Goal: Information Seeking & Learning: Learn about a topic

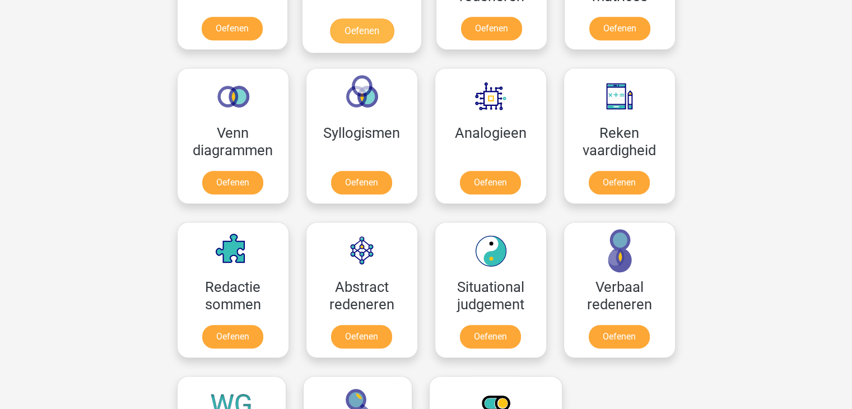
scroll to position [616, 0]
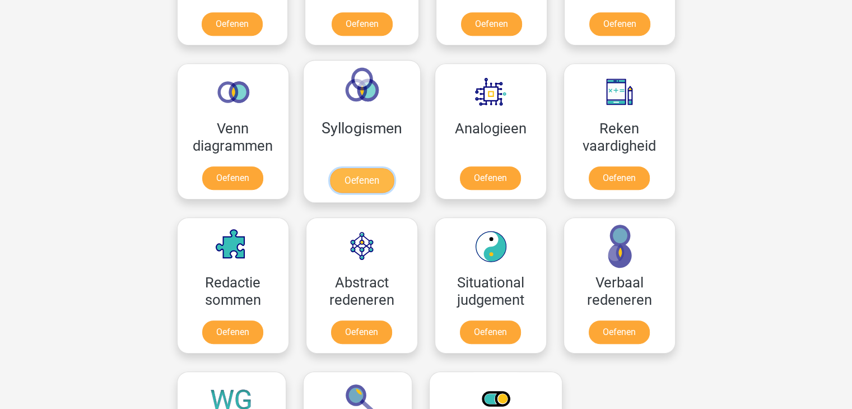
click at [372, 175] on link "Oefenen" at bounding box center [361, 180] width 64 height 25
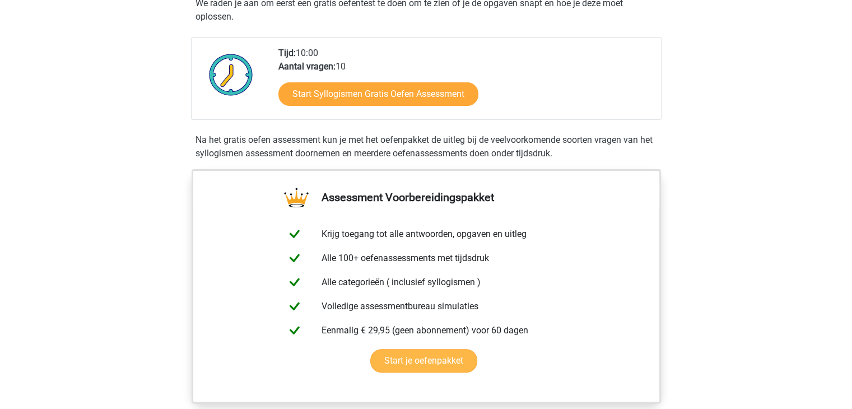
scroll to position [168, 0]
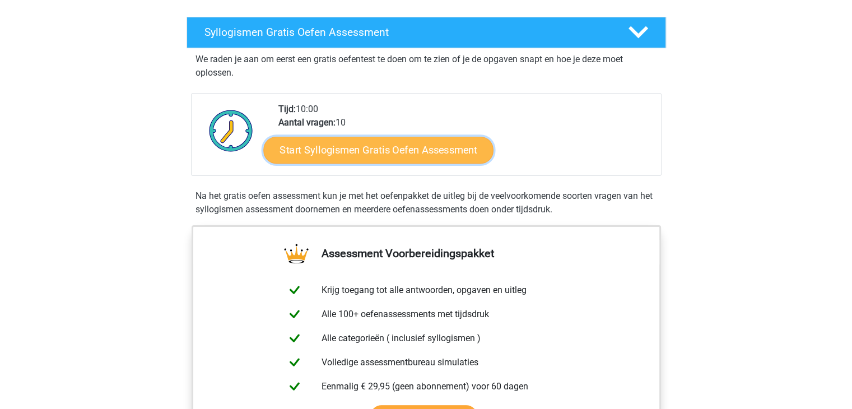
click at [343, 151] on link "Start Syllogismen Gratis Oefen Assessment" at bounding box center [378, 149] width 230 height 27
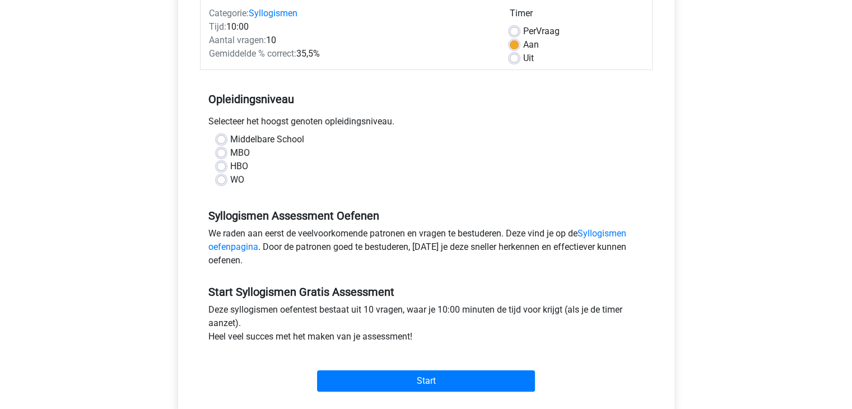
scroll to position [168, 0]
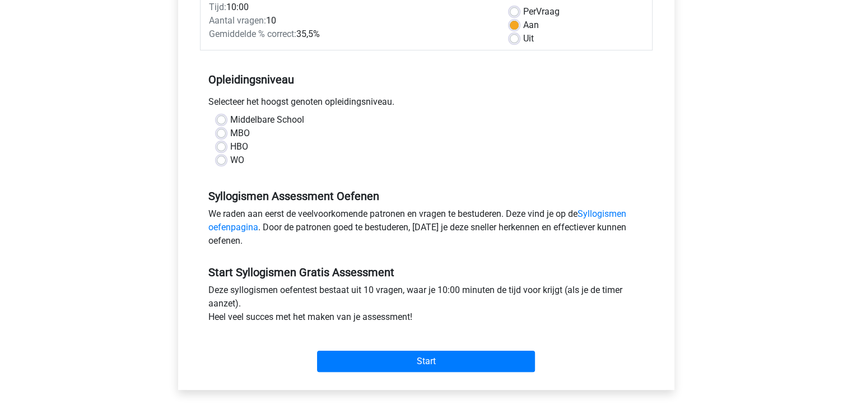
click at [230, 145] on label "HBO" at bounding box center [239, 146] width 18 height 13
click at [224, 145] on input "HBO" at bounding box center [221, 145] width 9 height 11
radio input "true"
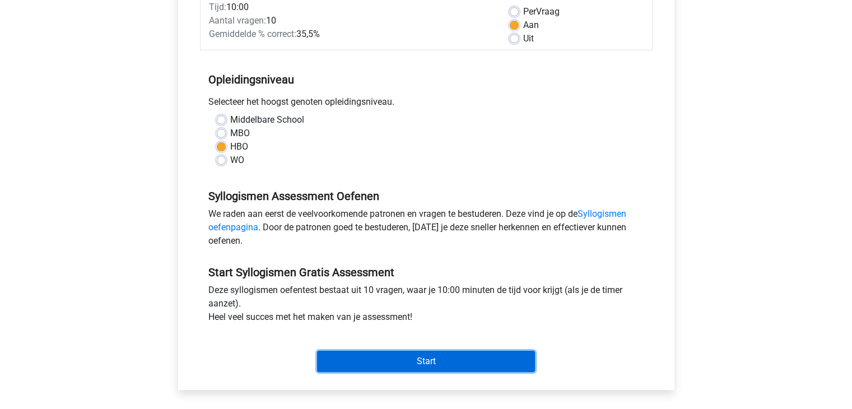
click at [368, 357] on input "Start" at bounding box center [426, 361] width 218 height 21
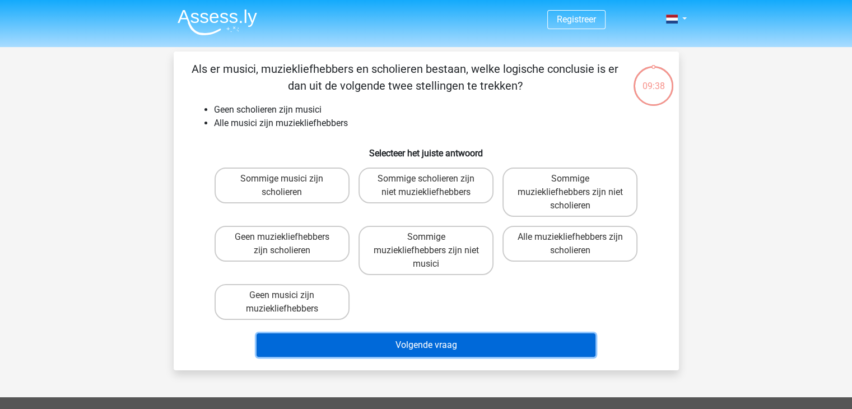
click at [366, 341] on button "Volgende vraag" at bounding box center [425, 345] width 339 height 24
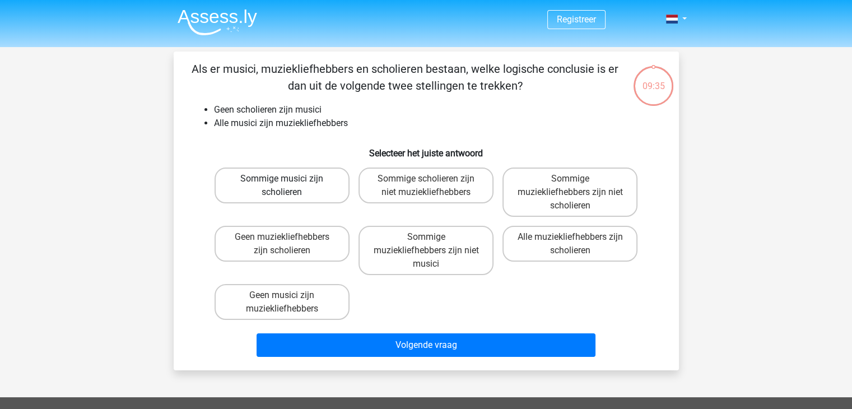
click at [311, 179] on label "Sommige musici zijn scholieren" at bounding box center [281, 185] width 135 height 36
click at [289, 179] on input "Sommige musici zijn scholieren" at bounding box center [285, 182] width 7 height 7
radio input "true"
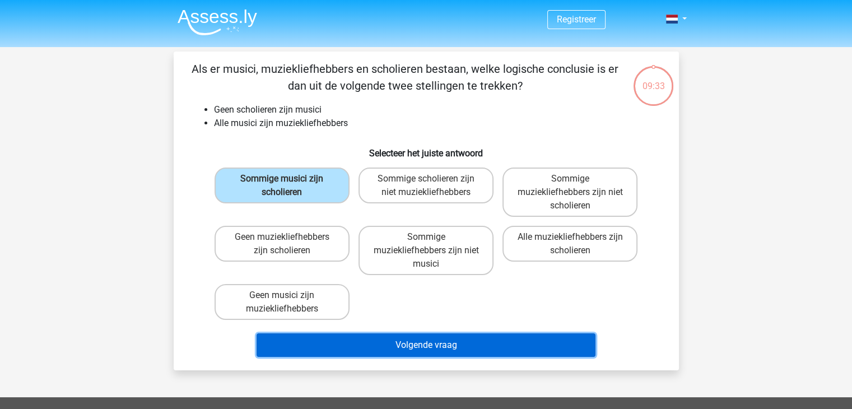
click at [431, 340] on button "Volgende vraag" at bounding box center [425, 345] width 339 height 24
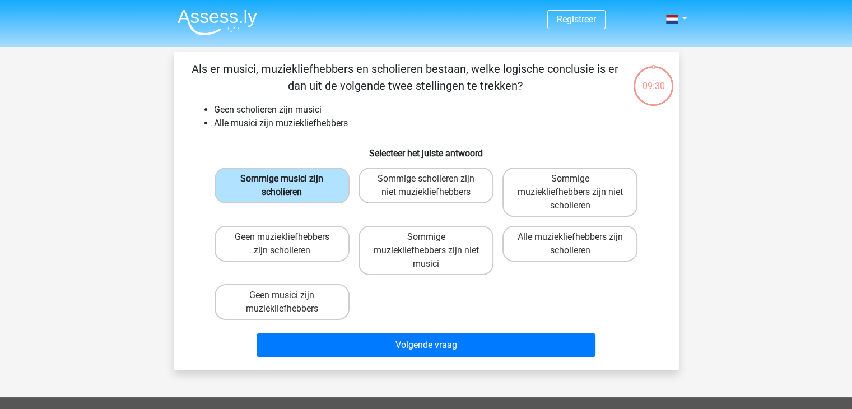
click at [302, 197] on label "Sommige musici zijn scholieren" at bounding box center [281, 185] width 135 height 36
click at [289, 186] on input "Sommige musici zijn scholieren" at bounding box center [285, 182] width 7 height 7
click at [308, 189] on label "Sommige musici zijn scholieren" at bounding box center [281, 185] width 135 height 36
click at [289, 186] on input "Sommige musici zijn scholieren" at bounding box center [285, 182] width 7 height 7
click at [308, 189] on label "Sommige musici zijn scholieren" at bounding box center [281, 185] width 135 height 36
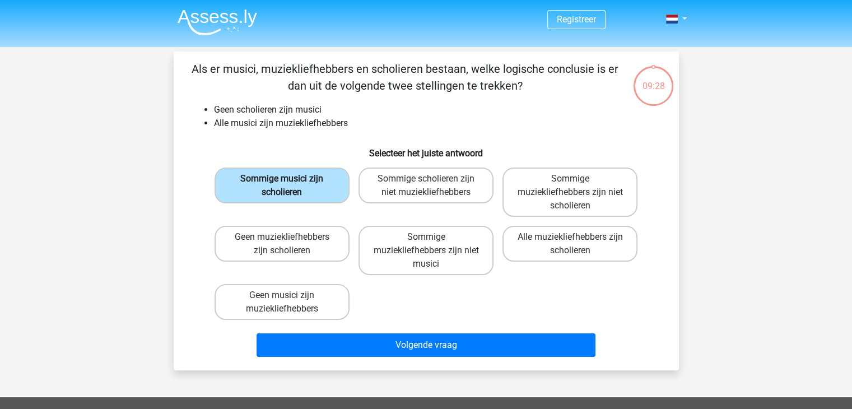
click at [289, 186] on input "Sommige musici zijn scholieren" at bounding box center [285, 182] width 7 height 7
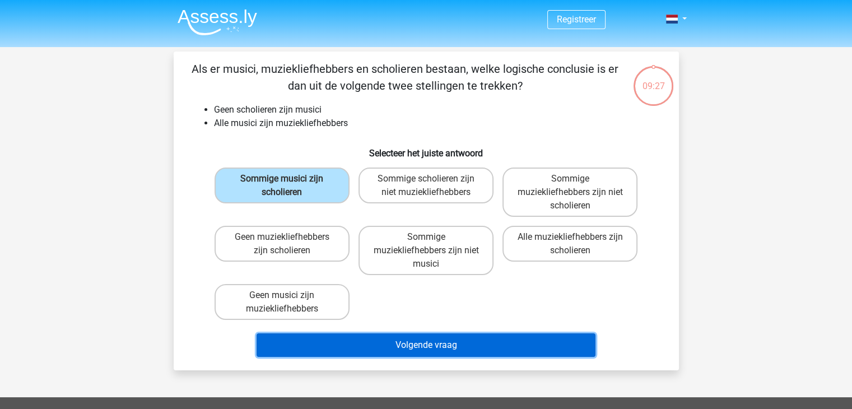
click at [417, 343] on button "Volgende vraag" at bounding box center [425, 345] width 339 height 24
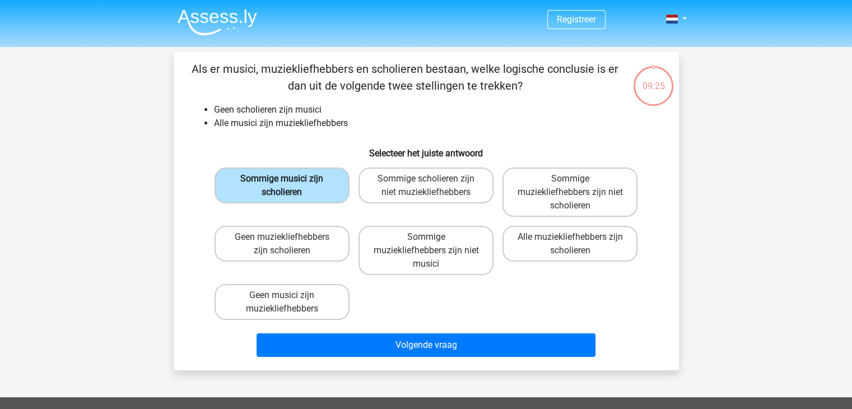
click at [291, 181] on label "Sommige musici zijn scholieren" at bounding box center [281, 185] width 135 height 36
click at [289, 181] on input "Sommige musici zijn scholieren" at bounding box center [285, 182] width 7 height 7
click at [398, 189] on label "Sommige scholieren zijn niet muziekliefhebbers" at bounding box center [425, 185] width 135 height 36
click at [426, 186] on input "Sommige scholieren zijn niet muziekliefhebbers" at bounding box center [429, 182] width 7 height 7
radio input "true"
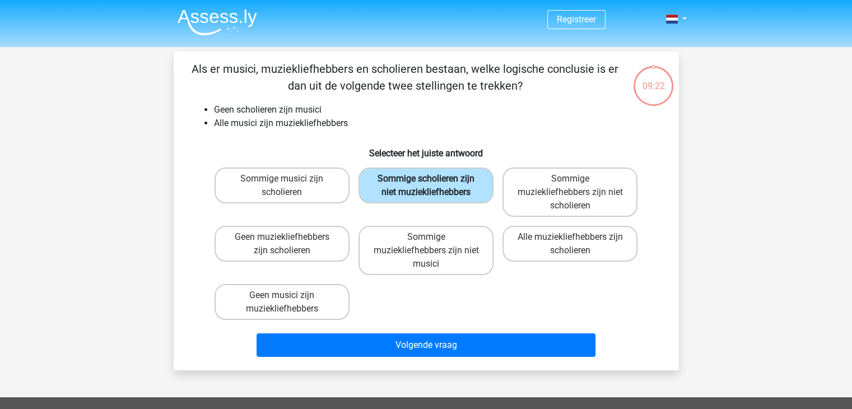
click at [398, 187] on label "Sommige scholieren zijn niet muziekliefhebbers" at bounding box center [425, 185] width 135 height 36
click at [426, 186] on input "Sommige scholieren zijn niet muziekliefhebbers" at bounding box center [429, 182] width 7 height 7
click at [398, 187] on label "Sommige scholieren zijn niet muziekliefhebbers" at bounding box center [425, 185] width 135 height 36
click at [426, 186] on input "Sommige scholieren zijn niet muziekliefhebbers" at bounding box center [429, 182] width 7 height 7
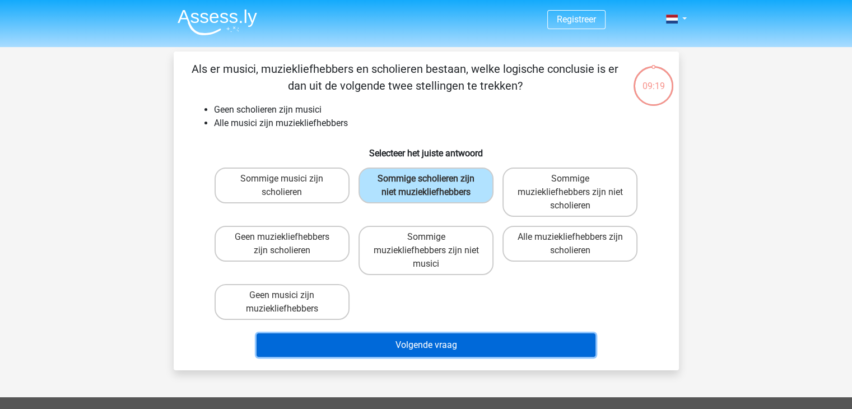
click at [409, 338] on button "Volgende vraag" at bounding box center [425, 345] width 339 height 24
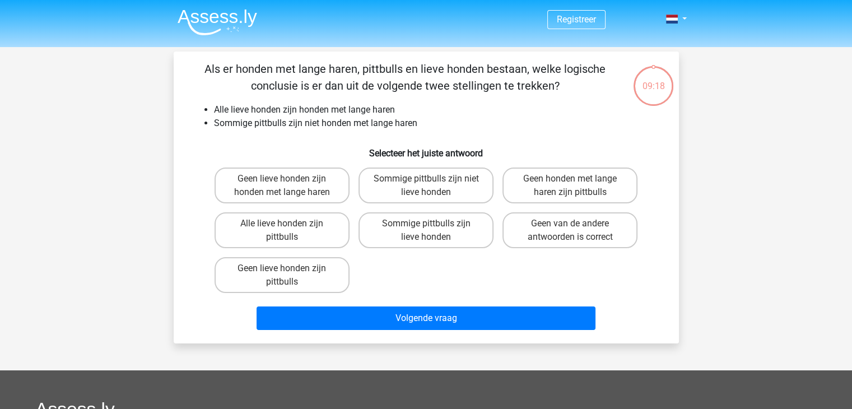
scroll to position [52, 0]
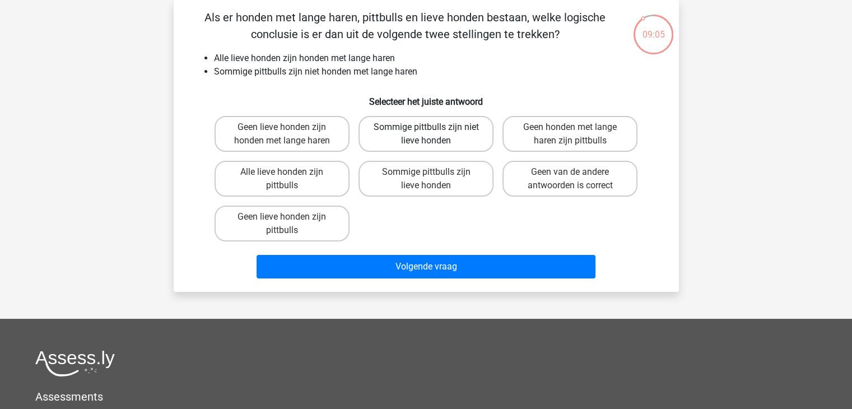
click at [382, 135] on label "Sommige pittbulls zijn niet lieve honden" at bounding box center [425, 134] width 135 height 36
click at [426, 134] on input "Sommige pittbulls zijn niet lieve honden" at bounding box center [429, 130] width 7 height 7
radio input "true"
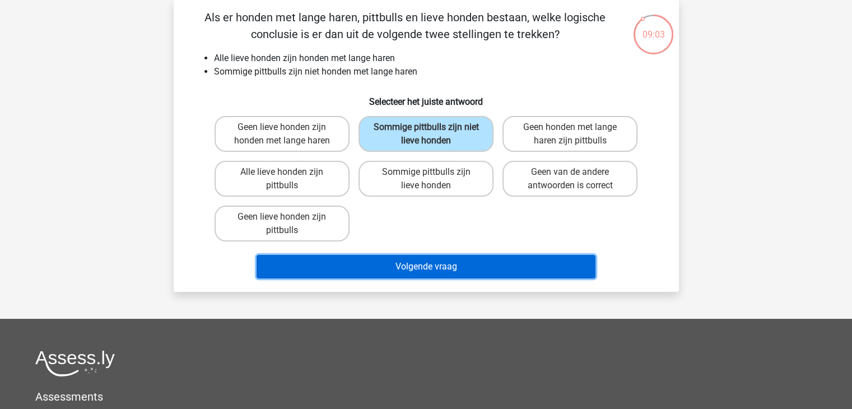
click at [418, 269] on button "Volgende vraag" at bounding box center [425, 267] width 339 height 24
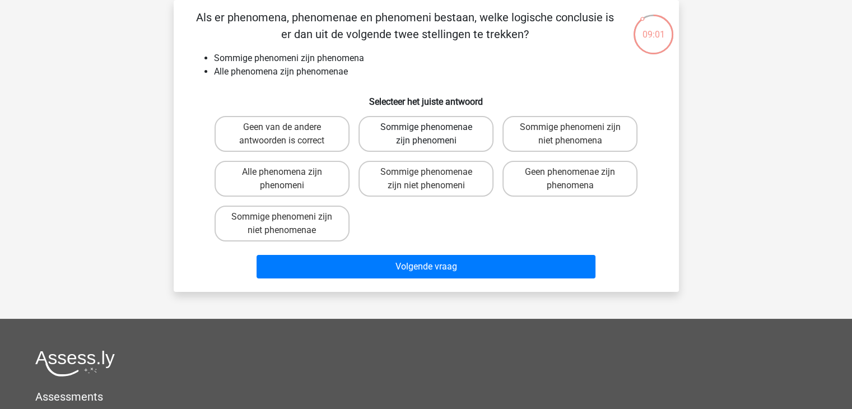
click at [423, 135] on label "Sommige phenomenae zijn phenomeni" at bounding box center [425, 134] width 135 height 36
click at [426, 134] on input "Sommige phenomenae zijn phenomeni" at bounding box center [429, 130] width 7 height 7
radio input "true"
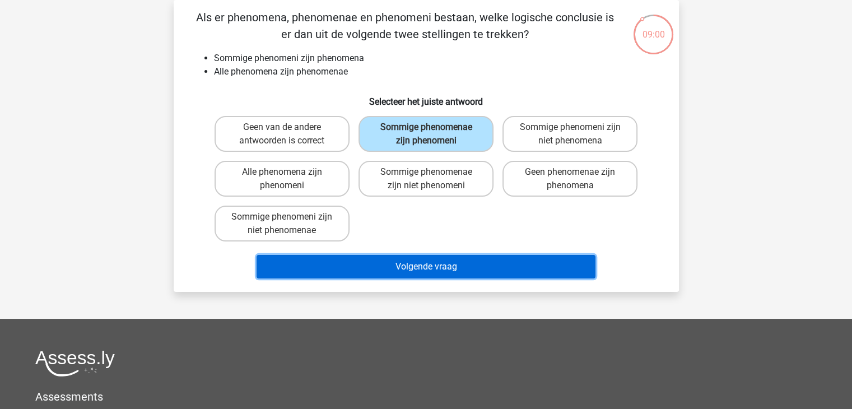
click at [421, 268] on button "Volgende vraag" at bounding box center [425, 267] width 339 height 24
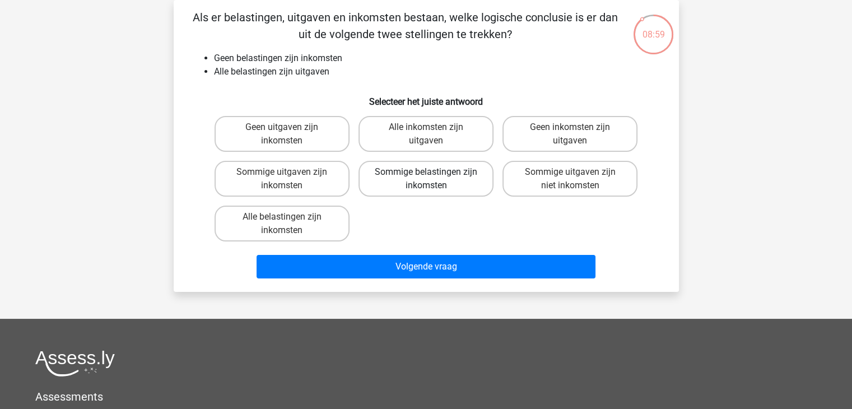
click at [424, 181] on label "Sommige belastingen zijn inkomsten" at bounding box center [425, 179] width 135 height 36
click at [426, 179] on input "Sommige belastingen zijn inkomsten" at bounding box center [429, 175] width 7 height 7
radio input "true"
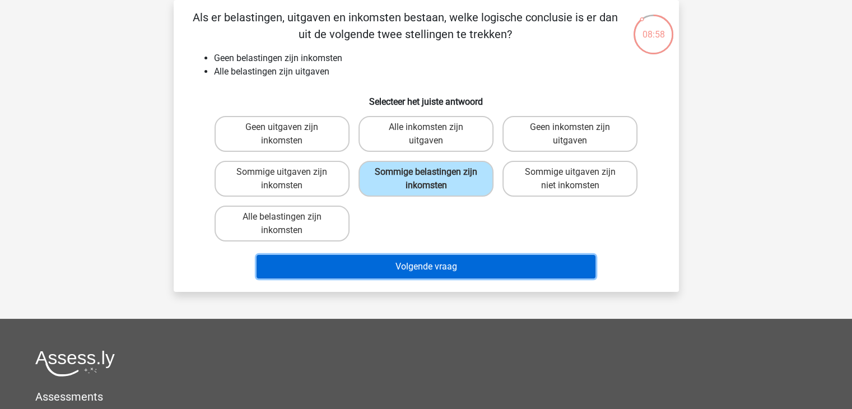
click at [422, 263] on button "Volgende vraag" at bounding box center [425, 267] width 339 height 24
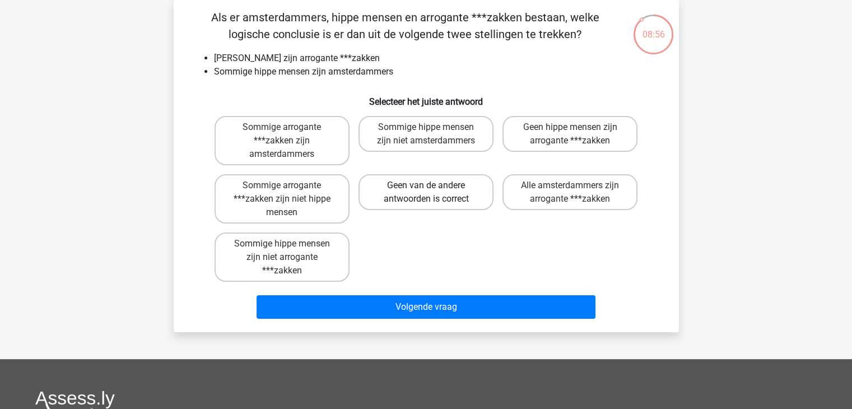
click at [435, 194] on label "Geen van de andere antwoorden is correct" at bounding box center [425, 192] width 135 height 36
click at [433, 193] on input "Geen van de andere antwoorden is correct" at bounding box center [429, 188] width 7 height 7
radio input "true"
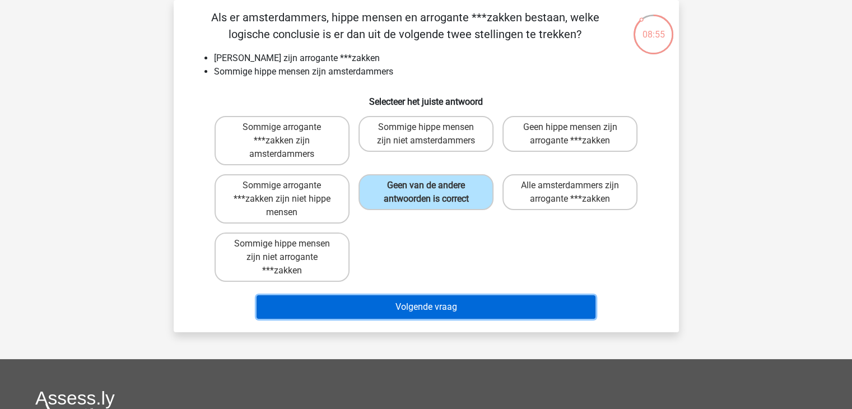
click at [423, 301] on button "Volgende vraag" at bounding box center [425, 307] width 339 height 24
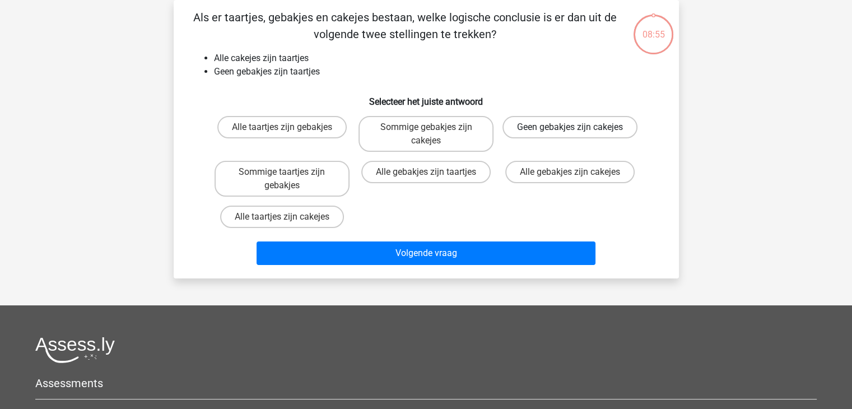
click at [564, 125] on label "Geen gebakjes zijn cakejes" at bounding box center [569, 127] width 135 height 22
click at [570, 127] on input "Geen gebakjes zijn cakejes" at bounding box center [573, 130] width 7 height 7
radio input "true"
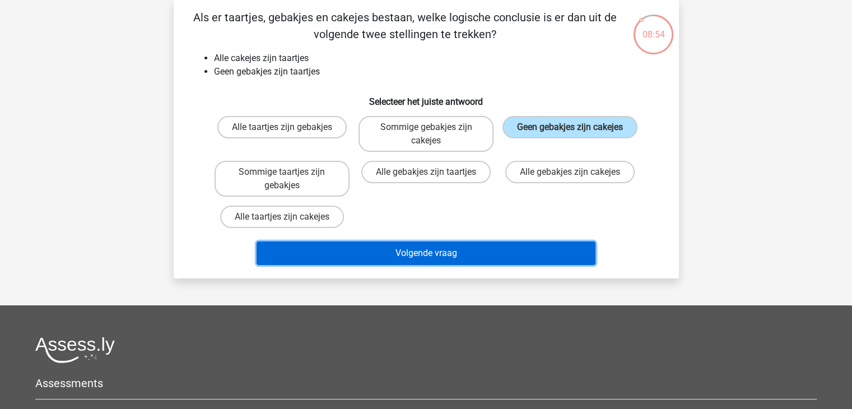
click at [438, 252] on button "Volgende vraag" at bounding box center [425, 253] width 339 height 24
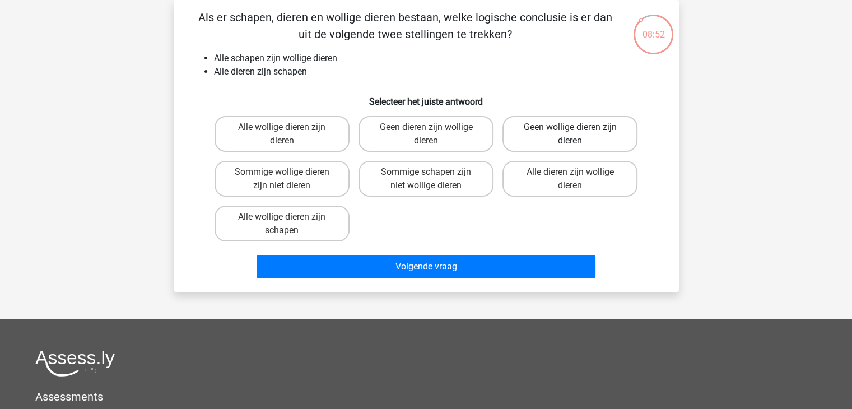
click at [573, 141] on label "Geen wollige dieren zijn dieren" at bounding box center [569, 134] width 135 height 36
click at [573, 134] on input "Geen wollige dieren zijn dieren" at bounding box center [573, 130] width 7 height 7
radio input "true"
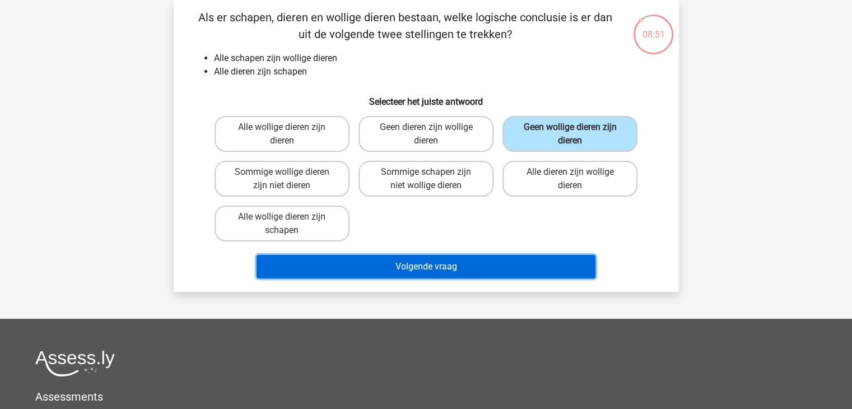
click at [452, 260] on button "Volgende vraag" at bounding box center [425, 267] width 339 height 24
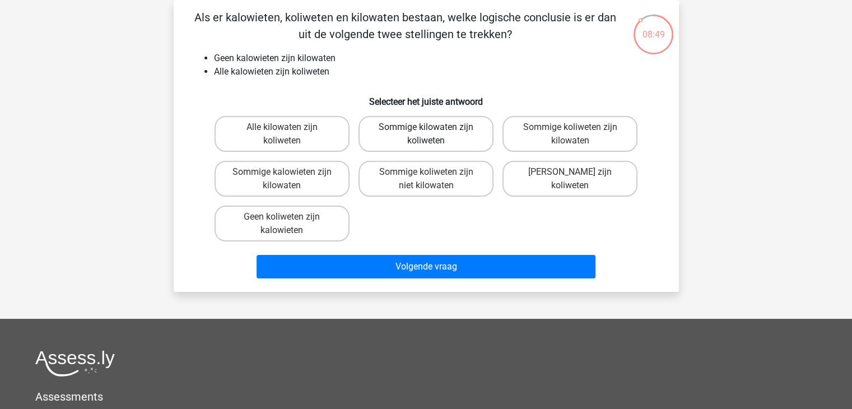
click at [447, 131] on label "Sommige kilowaten zijn koliweten" at bounding box center [425, 134] width 135 height 36
click at [433, 131] on input "Sommige kilowaten zijn koliweten" at bounding box center [429, 130] width 7 height 7
radio input "true"
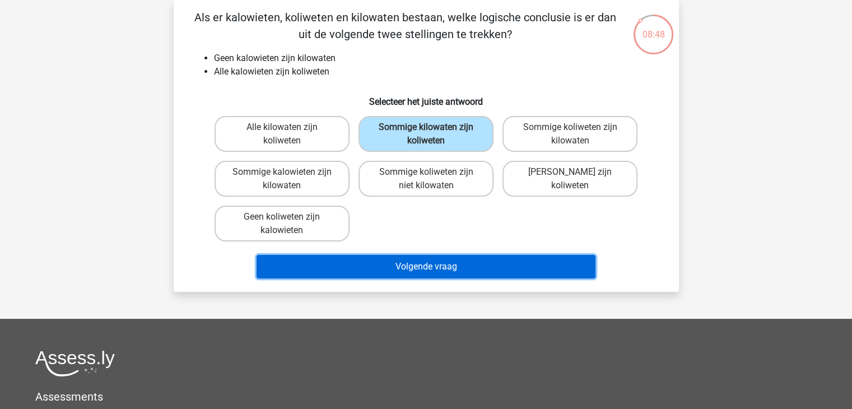
click at [417, 268] on button "Volgende vraag" at bounding box center [425, 267] width 339 height 24
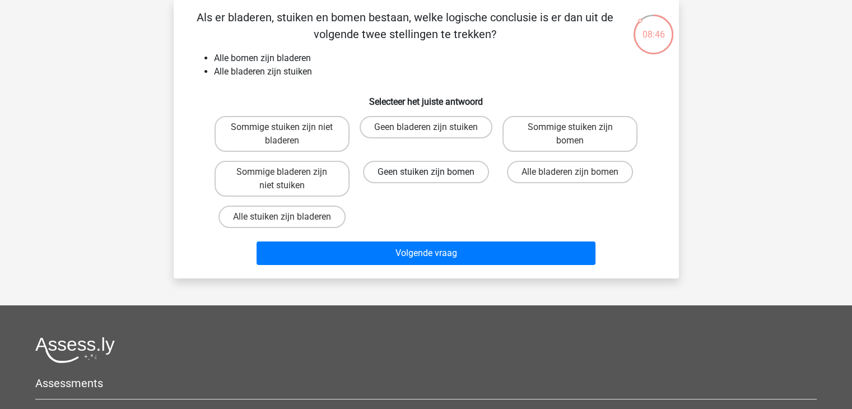
click at [429, 169] on label "Geen stuiken zijn bomen" at bounding box center [426, 172] width 126 height 22
click at [429, 172] on input "Geen stuiken zijn bomen" at bounding box center [429, 175] width 7 height 7
radio input "true"
click at [538, 129] on label "Sommige stuiken zijn bomen" at bounding box center [569, 134] width 135 height 36
click at [570, 129] on input "Sommige stuiken zijn bomen" at bounding box center [573, 130] width 7 height 7
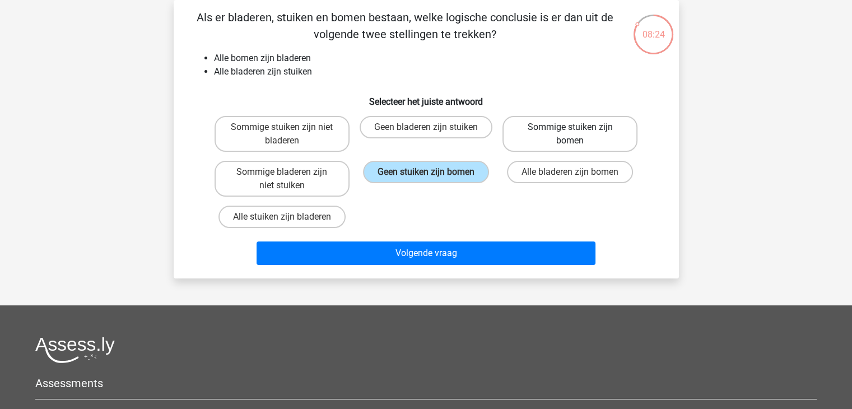
radio input "true"
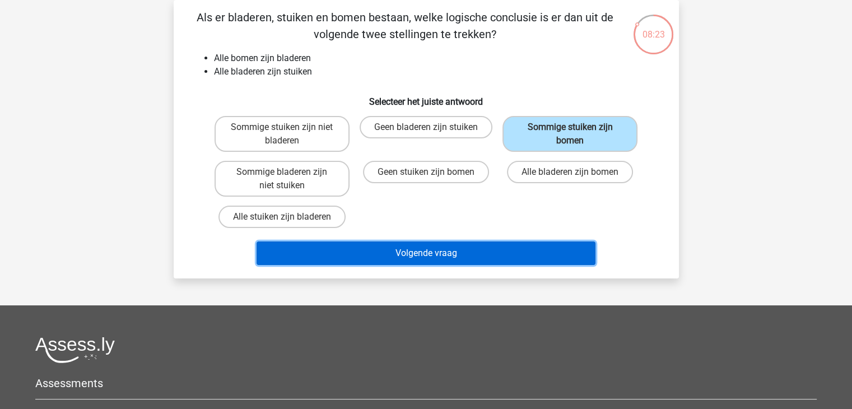
click at [430, 258] on button "Volgende vraag" at bounding box center [425, 253] width 339 height 24
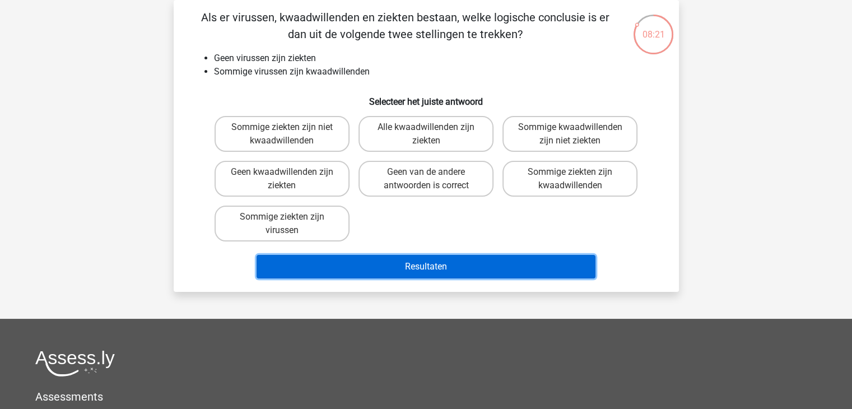
click at [432, 263] on button "Resultaten" at bounding box center [425, 267] width 339 height 24
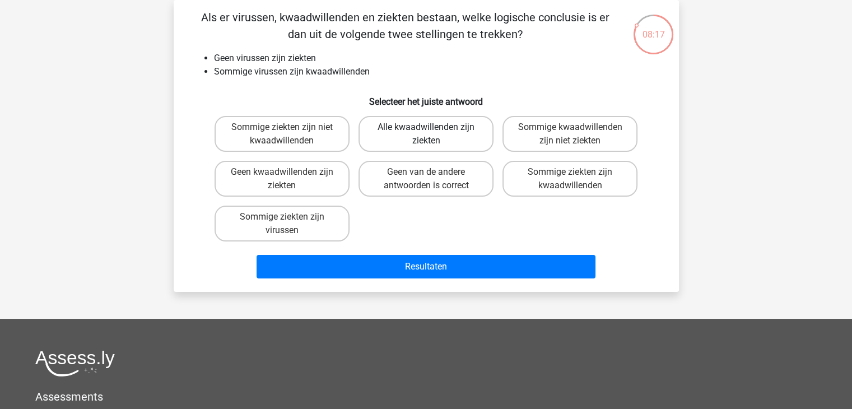
click at [382, 130] on label "Alle kwaadwillenden zijn ziekten" at bounding box center [425, 134] width 135 height 36
click at [426, 130] on input "Alle kwaadwillenden zijn ziekten" at bounding box center [429, 130] width 7 height 7
radio input "true"
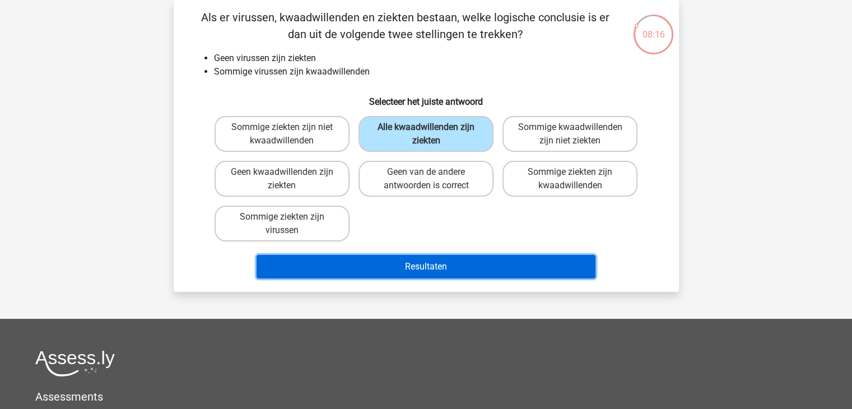
click at [404, 264] on button "Resultaten" at bounding box center [425, 267] width 339 height 24
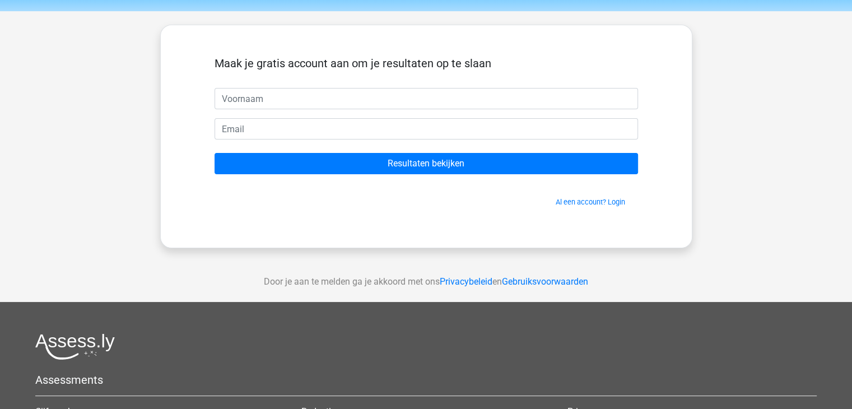
scroll to position [56, 0]
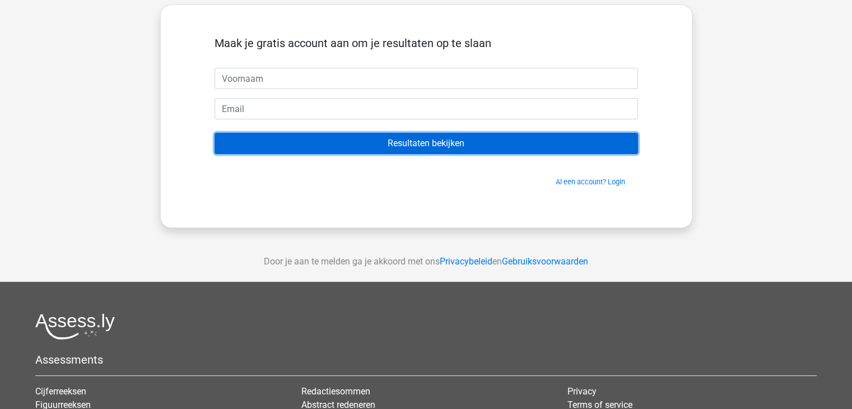
click at [392, 143] on input "Resultaten bekijken" at bounding box center [425, 143] width 423 height 21
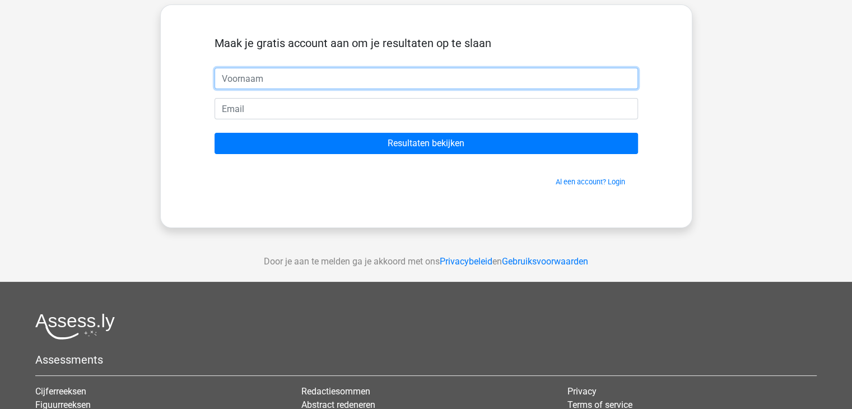
click at [263, 83] on input "text" at bounding box center [425, 78] width 423 height 21
type input "[PERSON_NAME]"
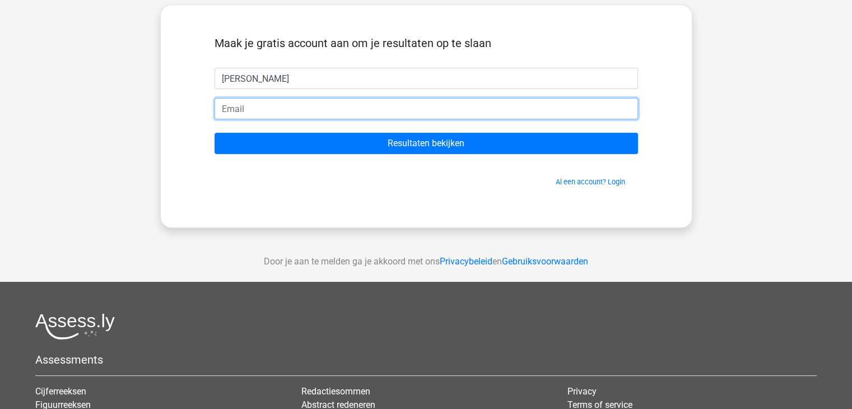
click at [237, 108] on input "email" at bounding box center [425, 108] width 423 height 21
type input "[PERSON_NAME][EMAIL_ADDRESS][DOMAIN_NAME]"
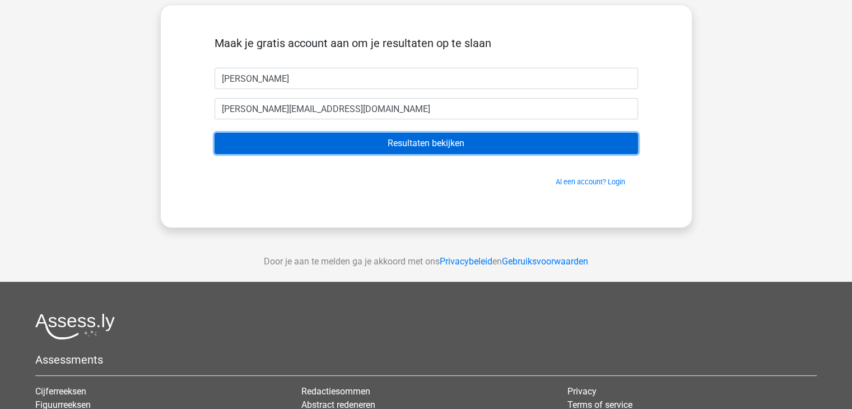
click at [388, 139] on input "Resultaten bekijken" at bounding box center [425, 143] width 423 height 21
click at [390, 143] on input "Resultaten bekijken" at bounding box center [425, 143] width 423 height 21
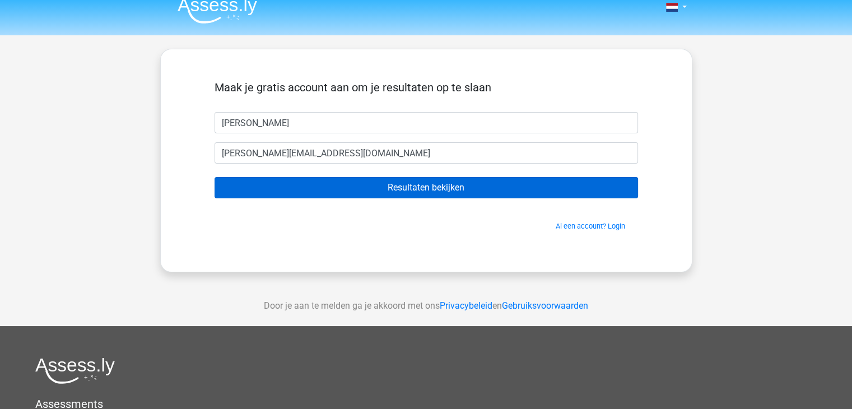
scroll to position [0, 0]
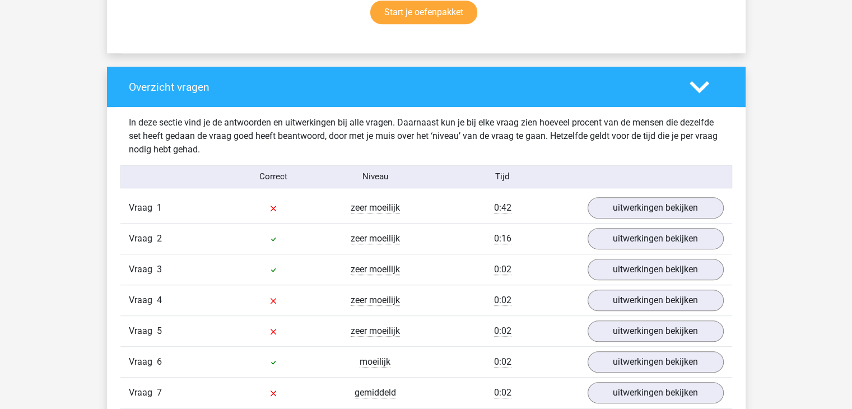
scroll to position [784, 0]
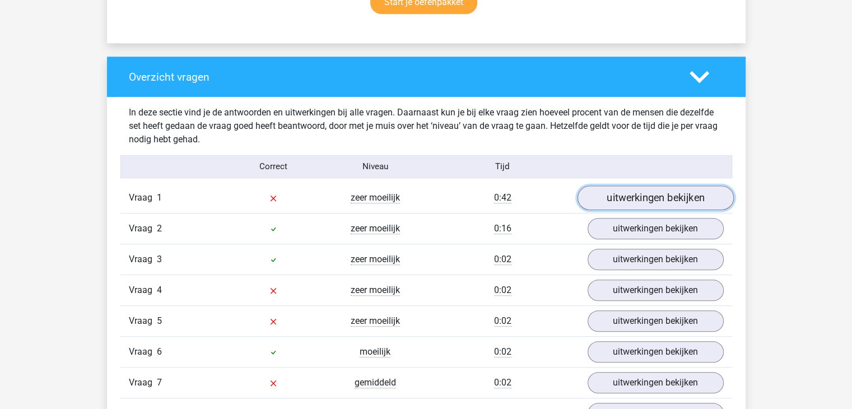
click at [615, 195] on link "uitwerkingen bekijken" at bounding box center [655, 197] width 156 height 25
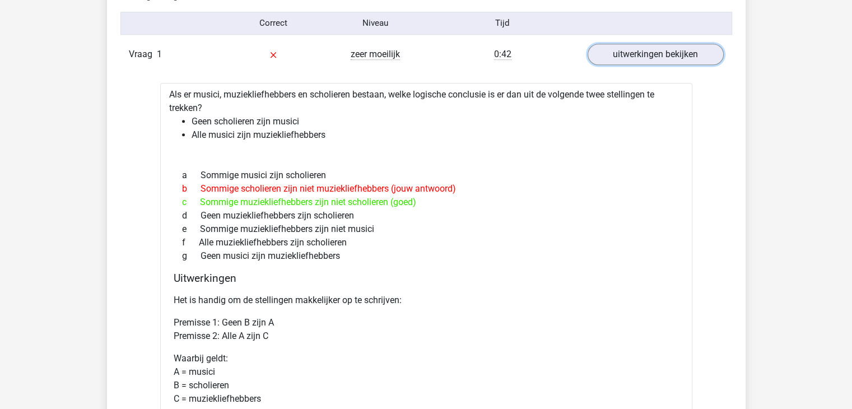
scroll to position [840, 0]
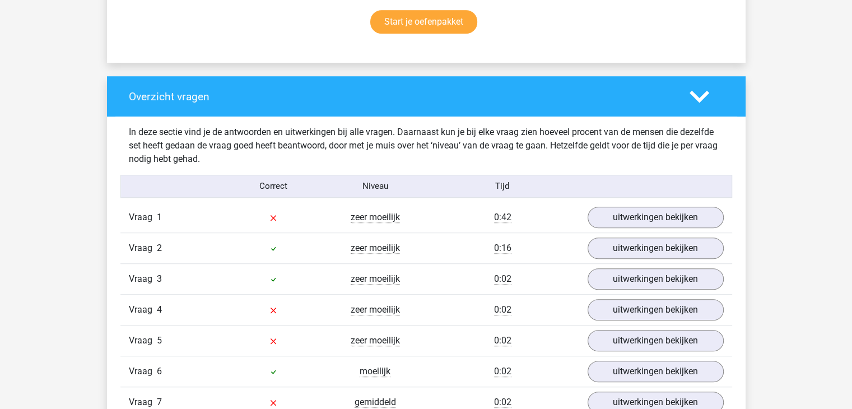
scroll to position [784, 0]
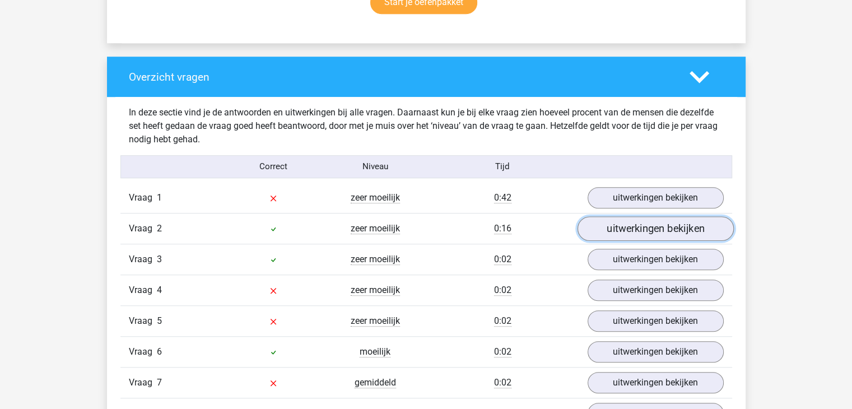
click at [607, 227] on link "uitwerkingen bekijken" at bounding box center [655, 228] width 156 height 25
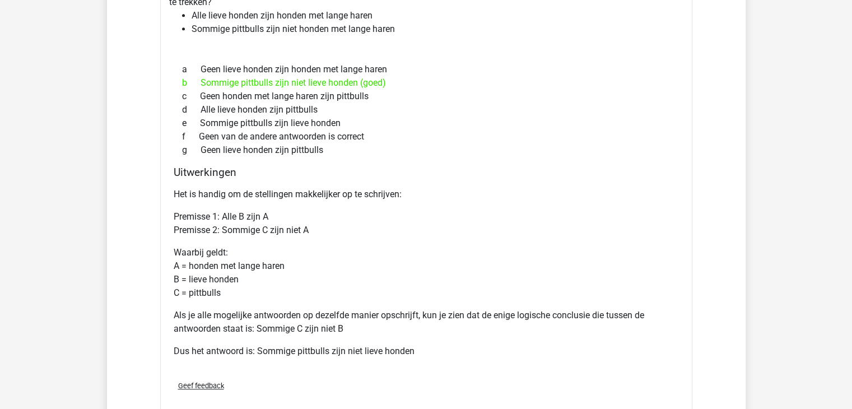
scroll to position [1008, 0]
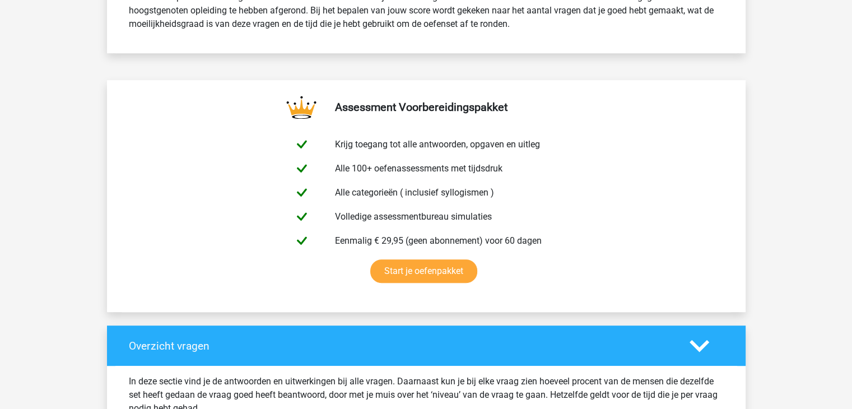
drag, startPoint x: 853, startPoint y: 184, endPoint x: 841, endPoint y: 119, distance: 66.7
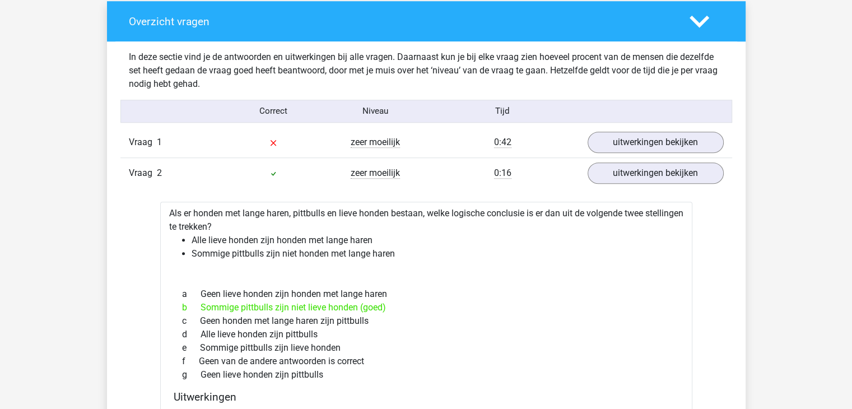
scroll to position [848, 0]
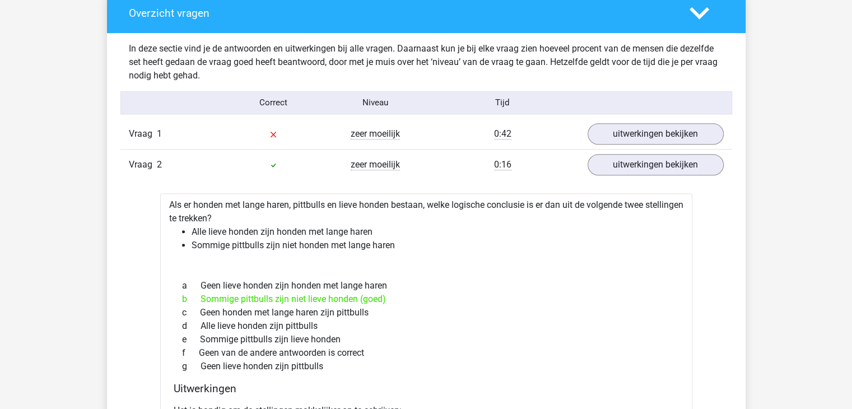
click at [520, 298] on div "b Sommige pittbulls zijn niet lieve honden (goed)" at bounding box center [426, 298] width 505 height 13
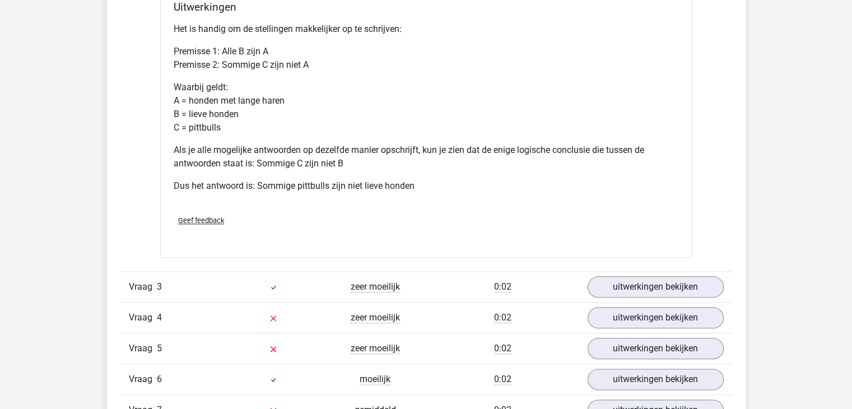
scroll to position [1296, 0]
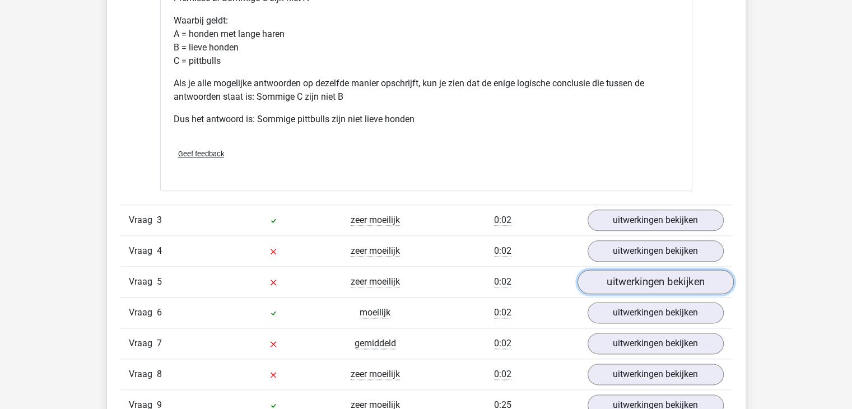
click at [605, 278] on link "uitwerkingen bekijken" at bounding box center [655, 281] width 156 height 25
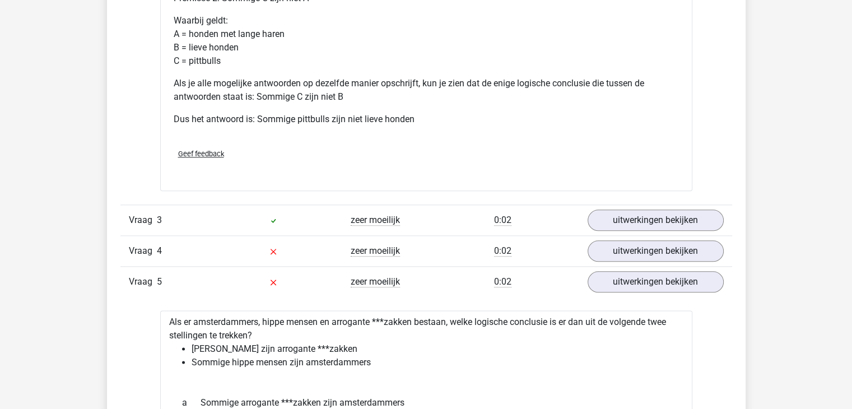
scroll to position [1352, 0]
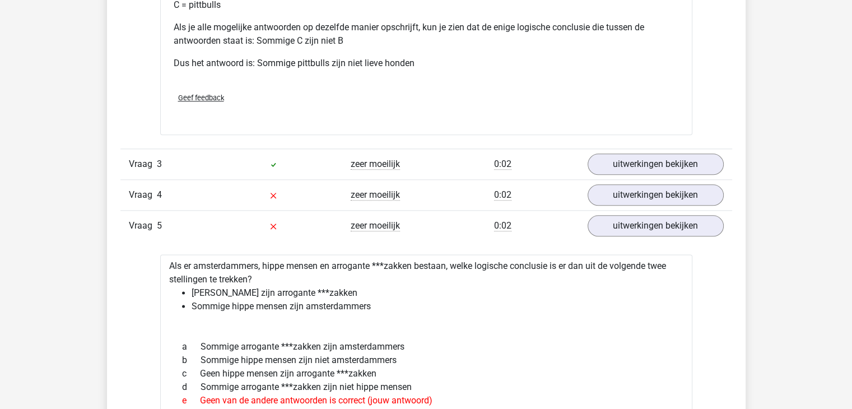
drag, startPoint x: 441, startPoint y: 283, endPoint x: 421, endPoint y: 295, distance: 23.3
click at [421, 295] on li "Geen amsterdammers zijn arrogante ***zakken" at bounding box center [438, 292] width 492 height 13
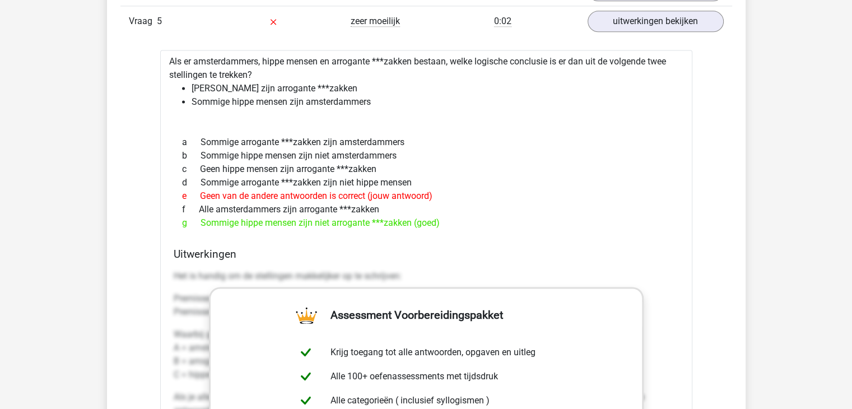
scroll to position [1576, 0]
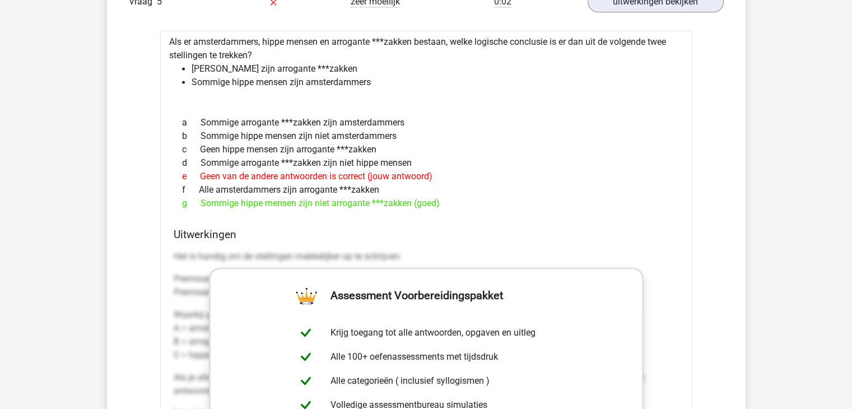
click at [502, 251] on p "Het is handig om de stellingen makkelijker op te schrijven:" at bounding box center [426, 256] width 505 height 13
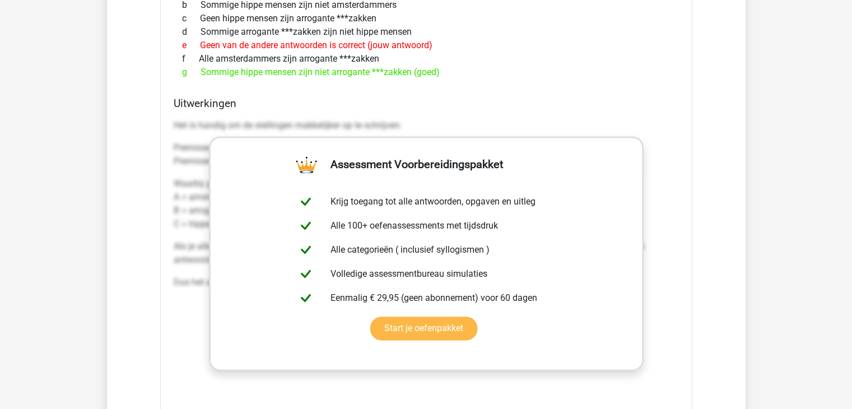
scroll to position [1632, 0]
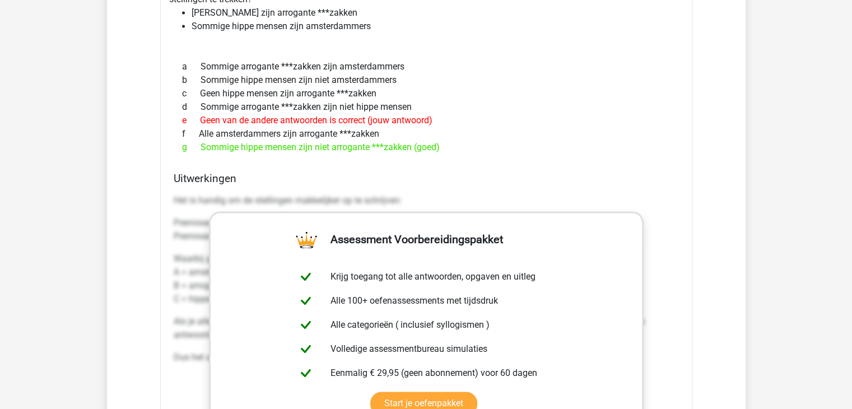
click at [334, 169] on div "Als er amsterdammers, hippe mensen en arrogante ***zakken bestaan, welke logisc…" at bounding box center [426, 275] width 532 height 603
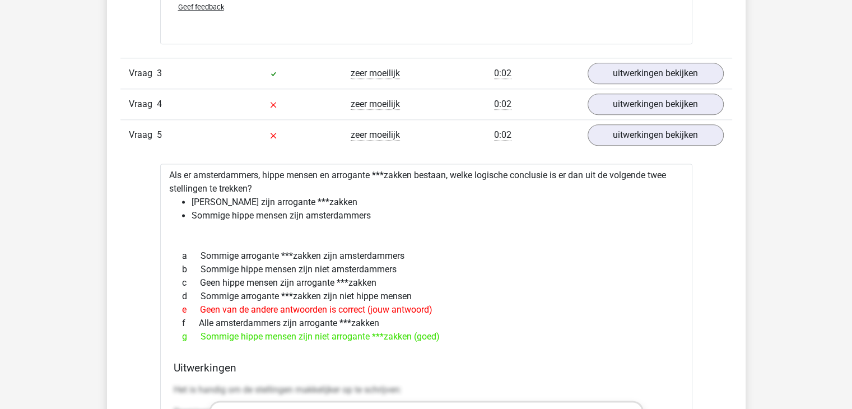
scroll to position [1352, 0]
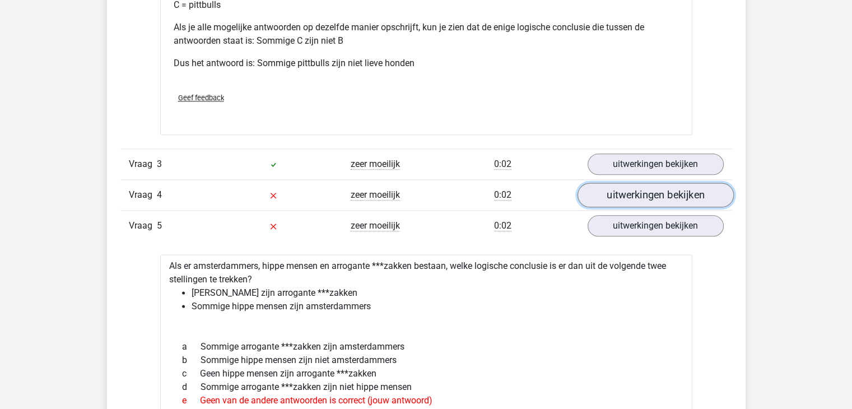
click at [605, 193] on link "uitwerkingen bekijken" at bounding box center [655, 195] width 156 height 25
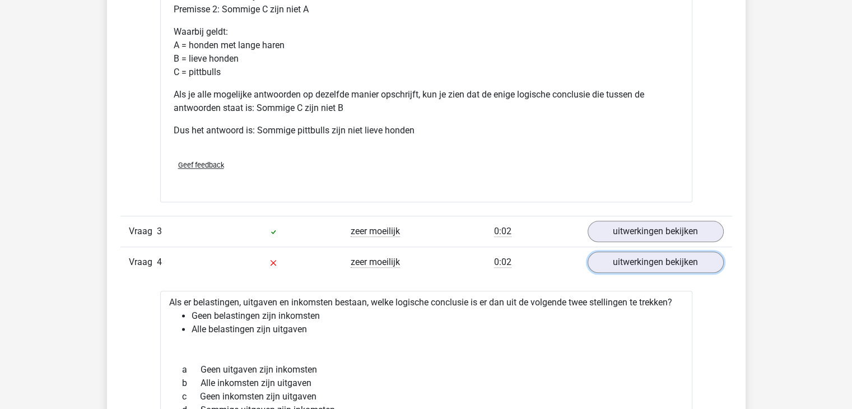
scroll to position [1341, 0]
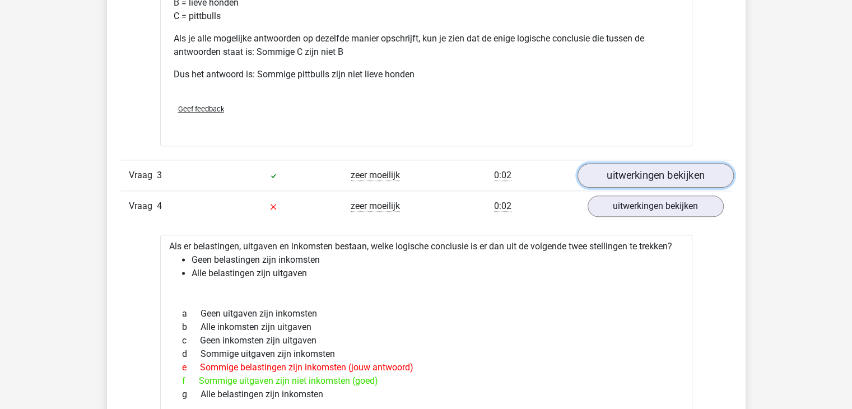
click at [609, 174] on link "uitwerkingen bekijken" at bounding box center [655, 175] width 156 height 25
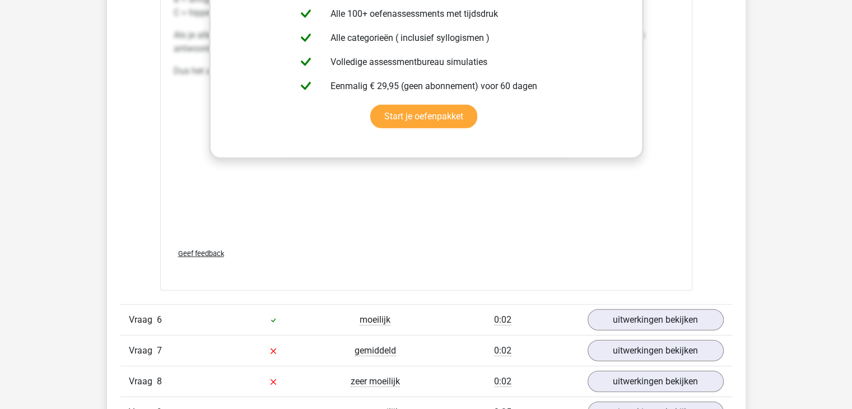
scroll to position [3076, 0]
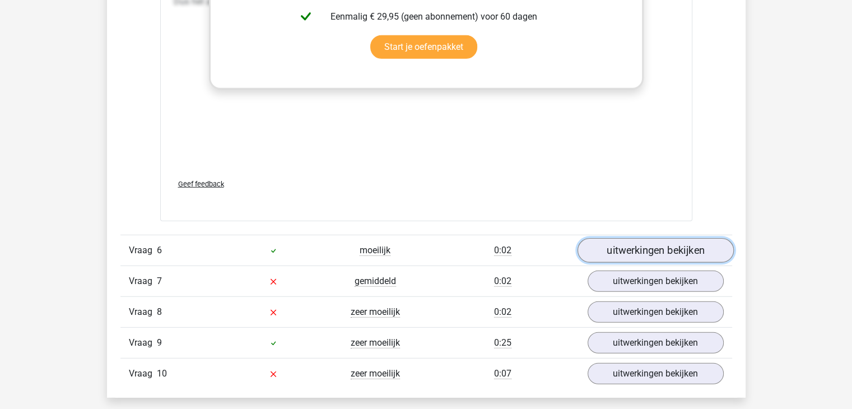
click at [595, 246] on link "uitwerkingen bekijken" at bounding box center [655, 250] width 156 height 25
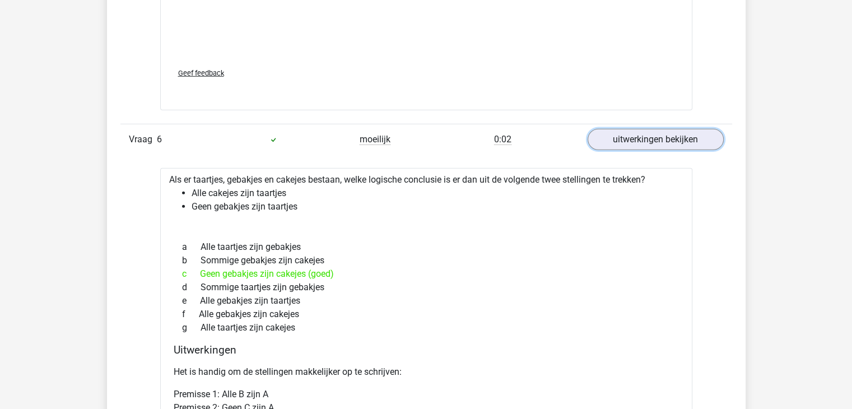
scroll to position [3188, 0]
drag, startPoint x: 769, startPoint y: 65, endPoint x: 779, endPoint y: 71, distance: 11.5
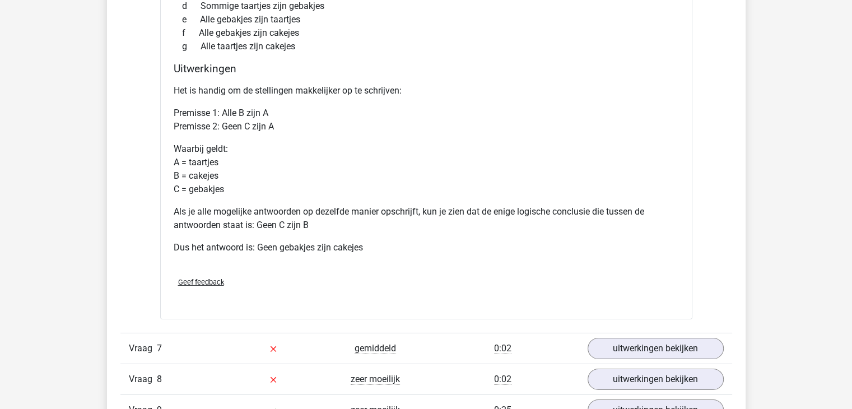
scroll to position [3636, 0]
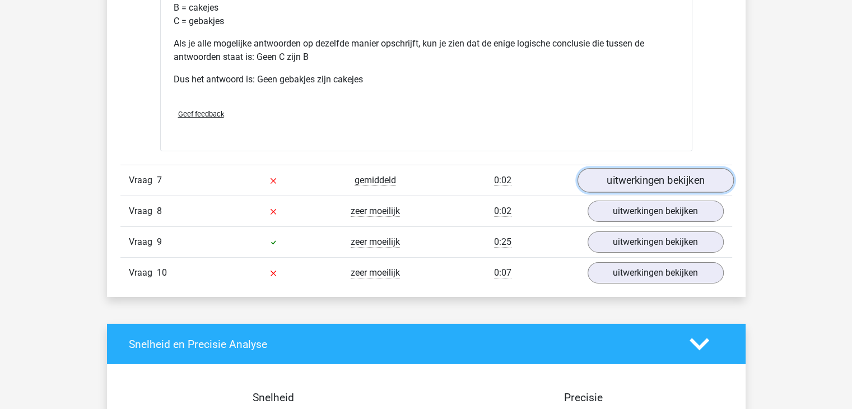
click at [641, 180] on link "uitwerkingen bekijken" at bounding box center [655, 180] width 156 height 25
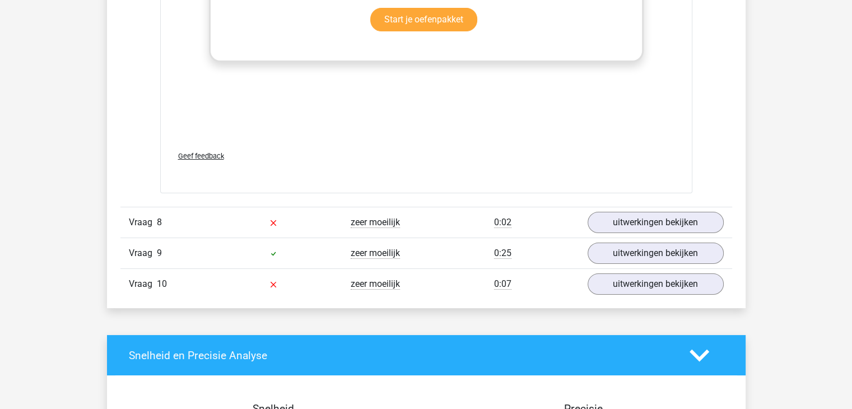
scroll to position [4252, 0]
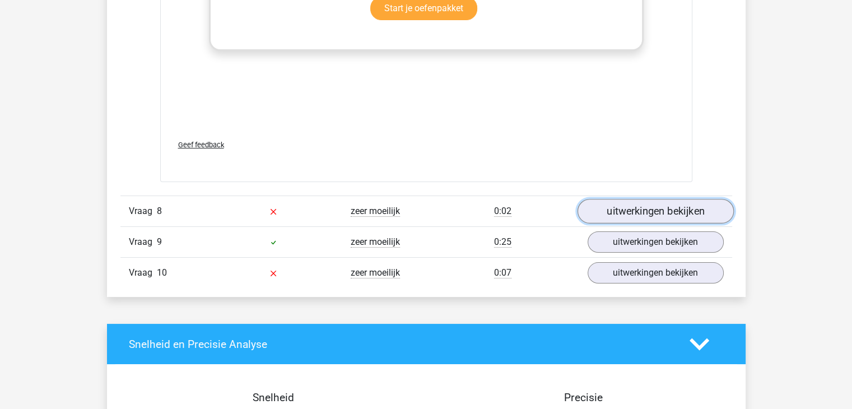
click at [617, 209] on link "uitwerkingen bekijken" at bounding box center [655, 211] width 156 height 25
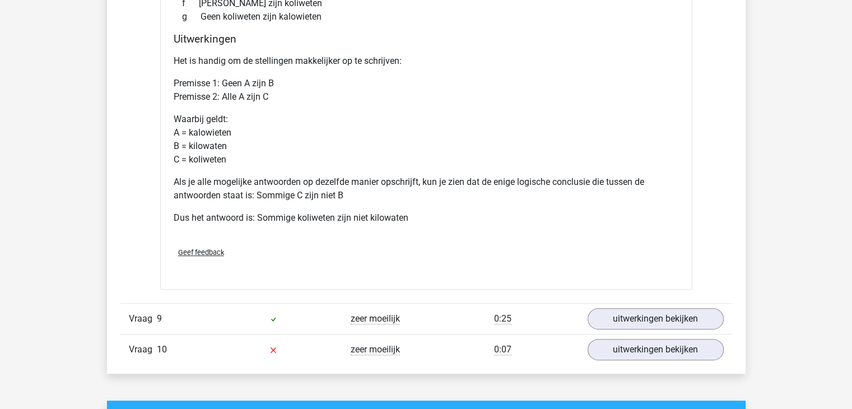
scroll to position [4644, 0]
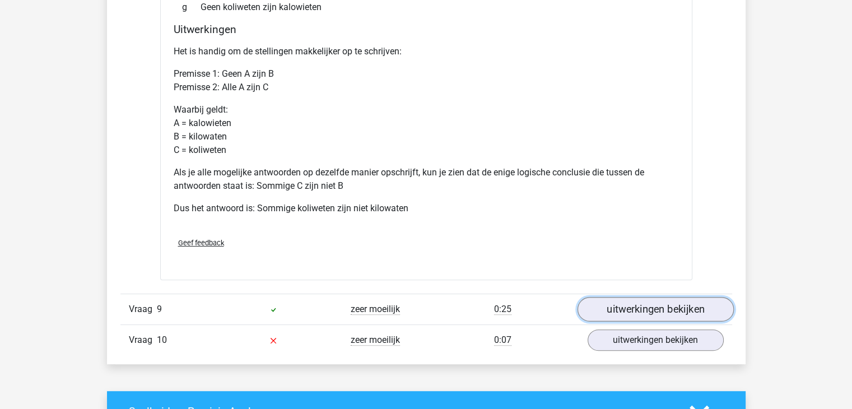
click at [608, 305] on link "uitwerkingen bekijken" at bounding box center [655, 309] width 156 height 25
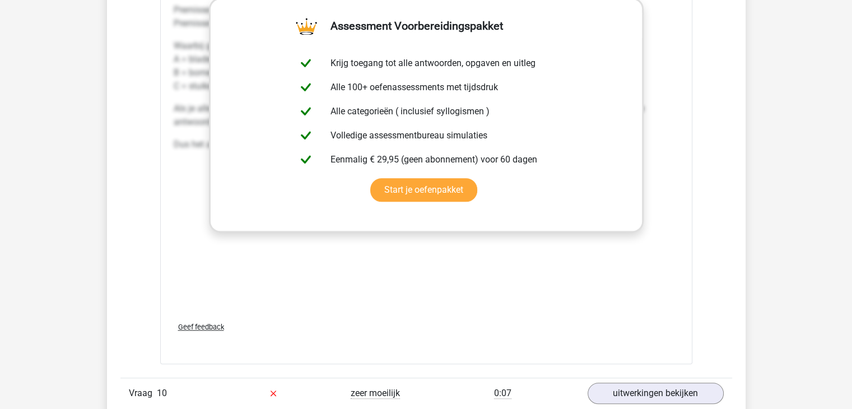
scroll to position [5316, 0]
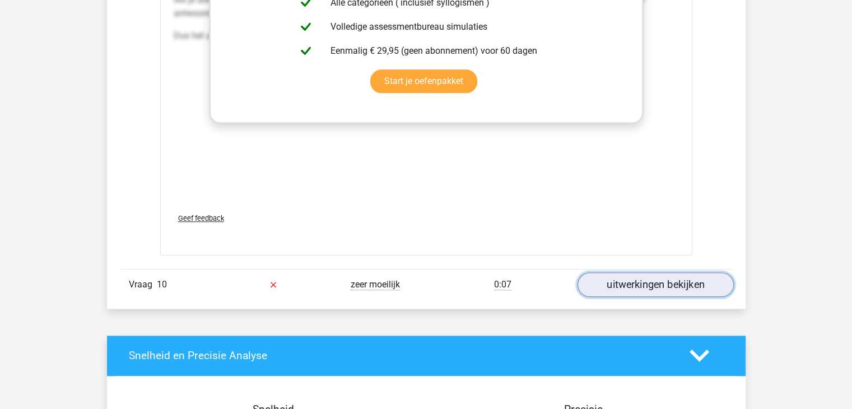
click at [618, 277] on link "uitwerkingen bekijken" at bounding box center [655, 284] width 156 height 25
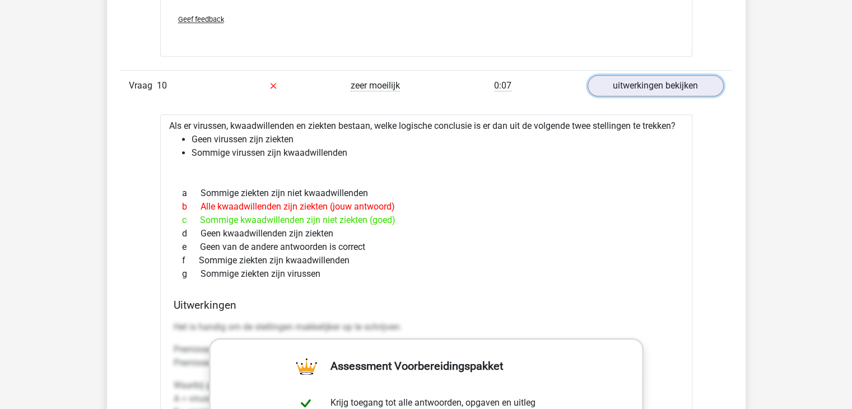
scroll to position [5540, 0]
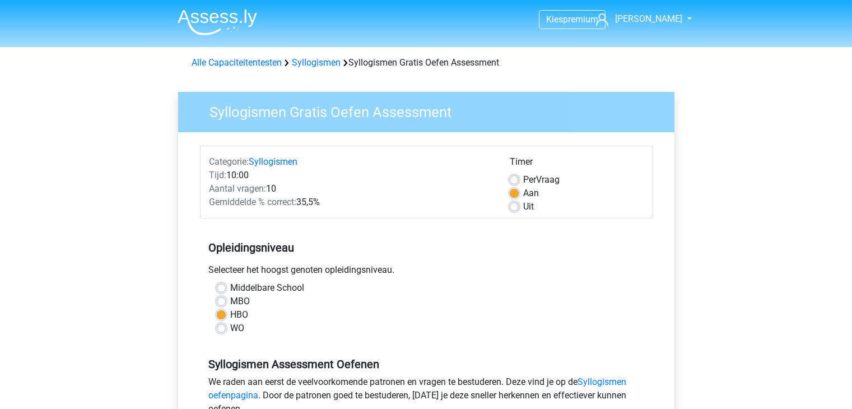
scroll to position [168, 0]
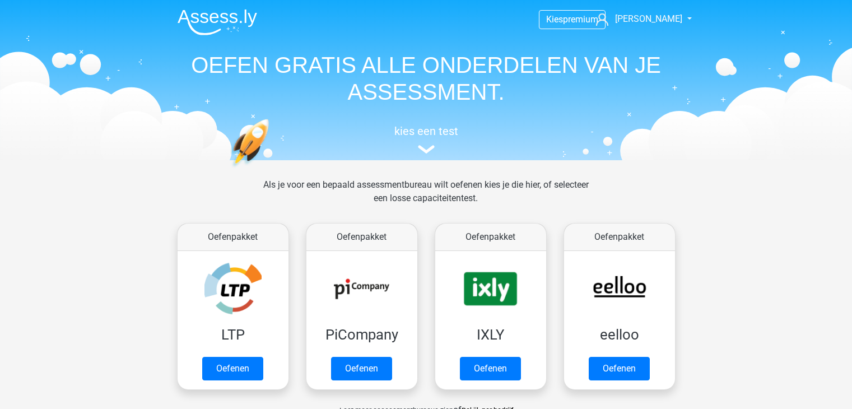
scroll to position [616, 0]
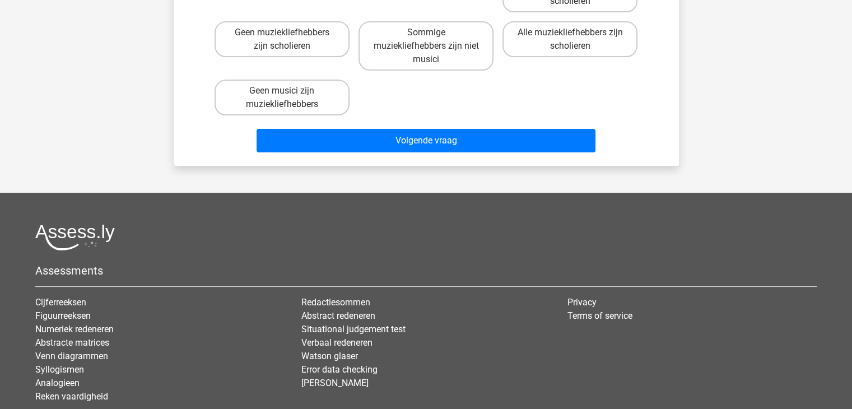
scroll to position [224, 0]
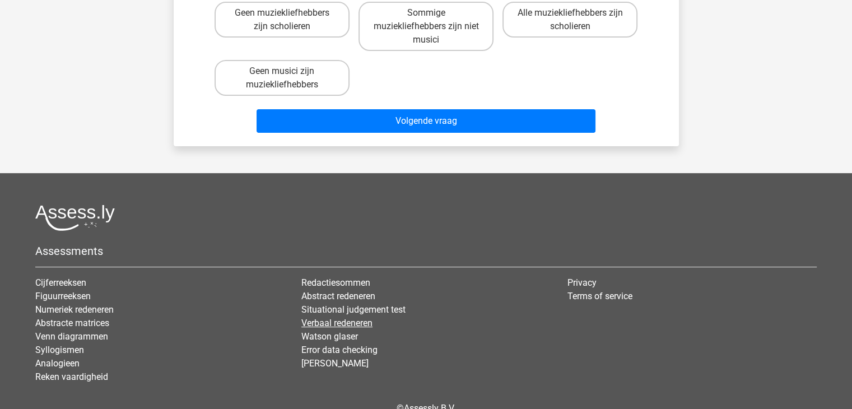
click at [305, 322] on link "Verbaal redeneren" at bounding box center [336, 323] width 71 height 11
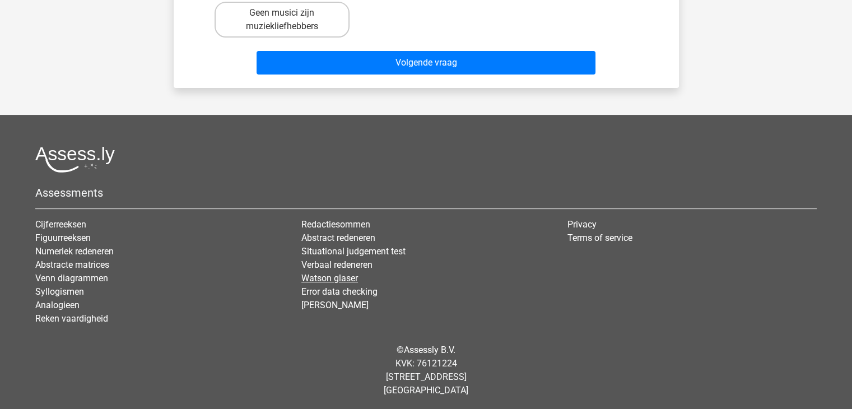
click at [320, 277] on link "Watson glaser" at bounding box center [329, 278] width 57 height 11
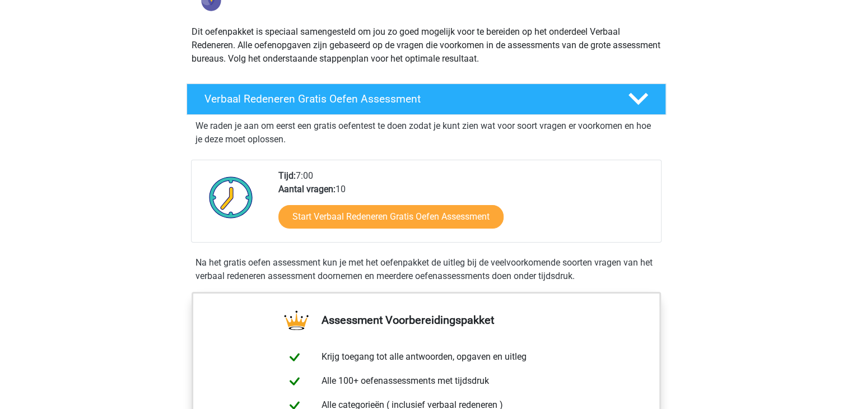
scroll to position [112, 0]
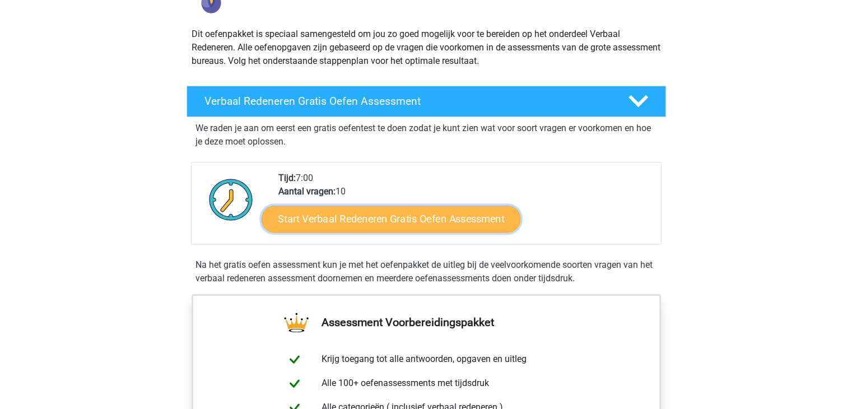
click at [320, 218] on link "Start Verbaal Redeneren Gratis Oefen Assessment" at bounding box center [391, 219] width 259 height 27
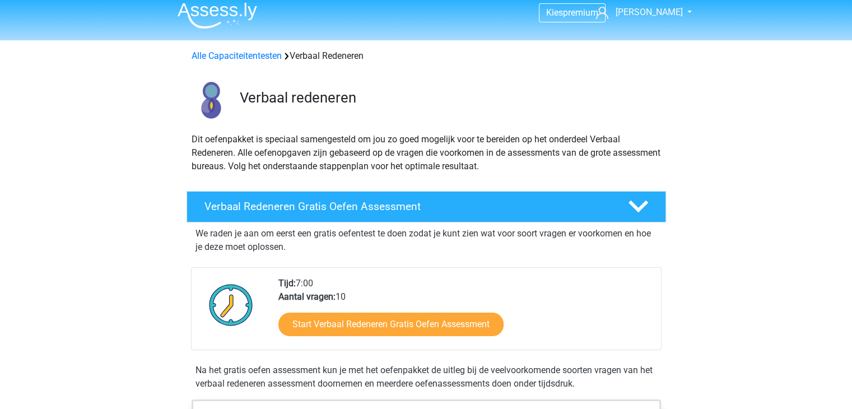
scroll to position [0, 0]
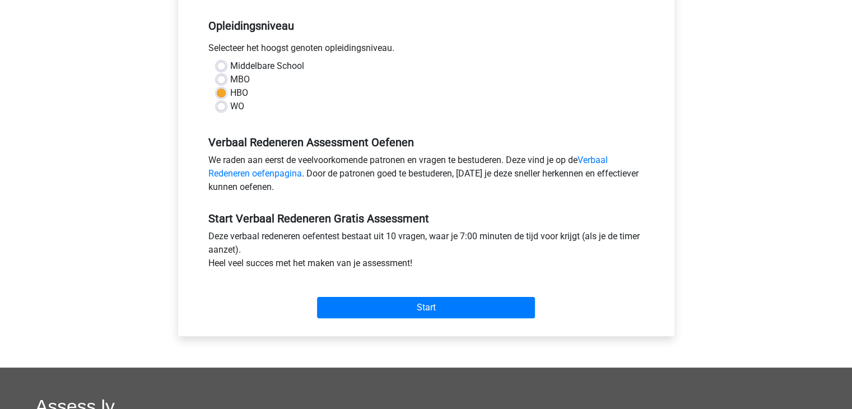
scroll to position [224, 0]
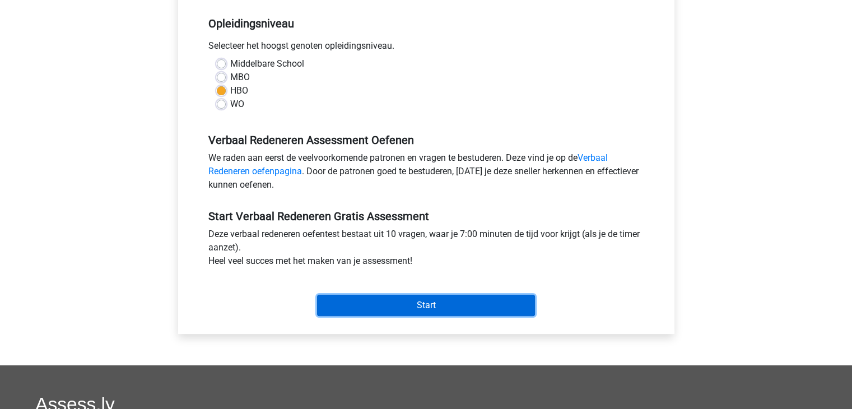
click at [394, 301] on input "Start" at bounding box center [426, 305] width 218 height 21
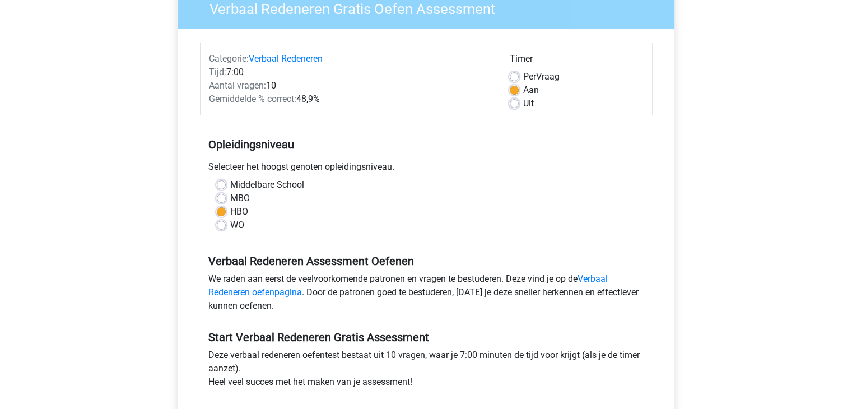
scroll to position [56, 0]
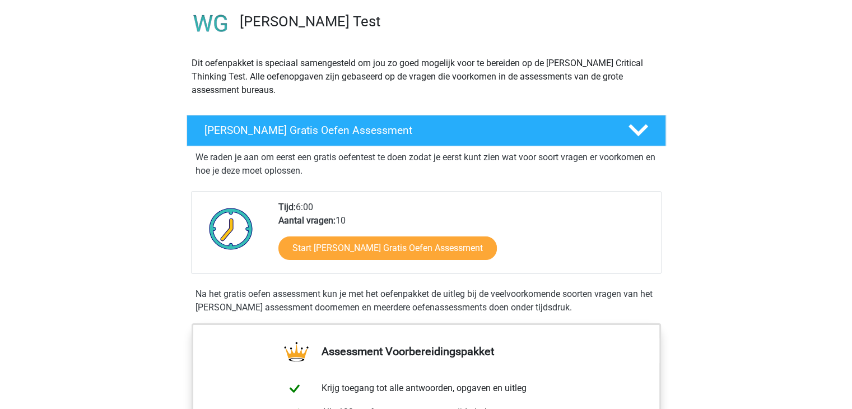
scroll to position [112, 0]
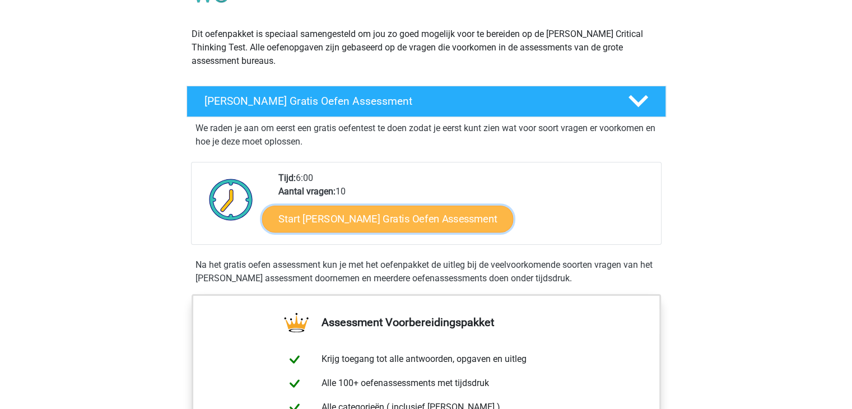
click at [337, 218] on link "Start Watson Glaser Gratis Oefen Assessment" at bounding box center [387, 219] width 251 height 27
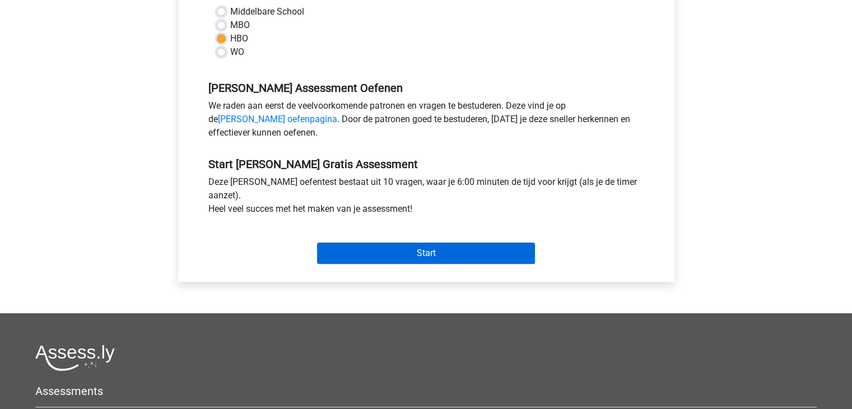
scroll to position [280, 0]
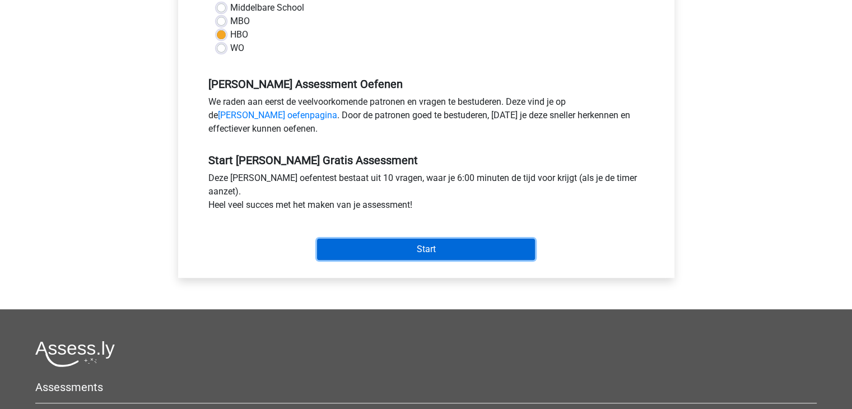
click at [394, 245] on input "Start" at bounding box center [426, 249] width 218 height 21
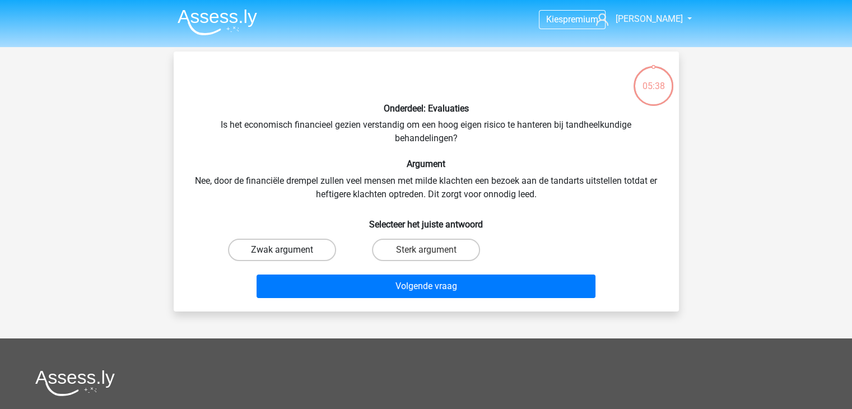
click at [297, 245] on label "Zwak argument" at bounding box center [282, 250] width 108 height 22
click at [289, 250] on input "Zwak argument" at bounding box center [285, 253] width 7 height 7
radio input "true"
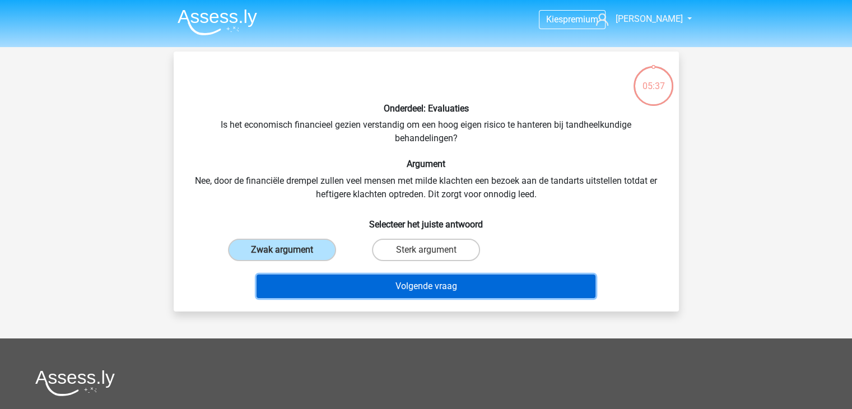
click at [395, 283] on button "Volgende vraag" at bounding box center [425, 286] width 339 height 24
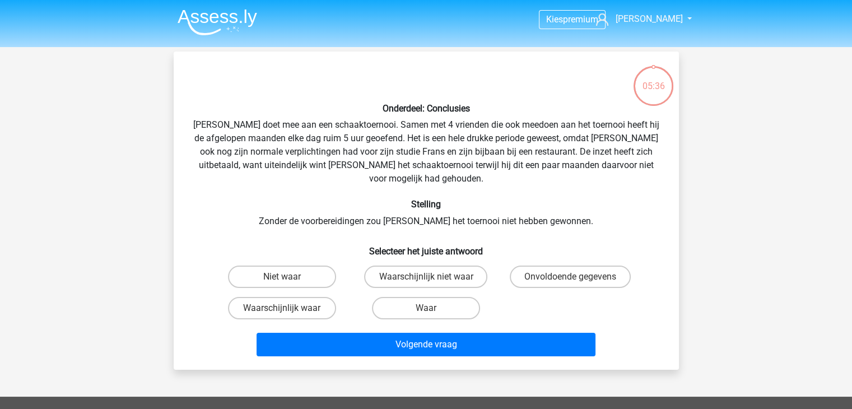
scroll to position [52, 0]
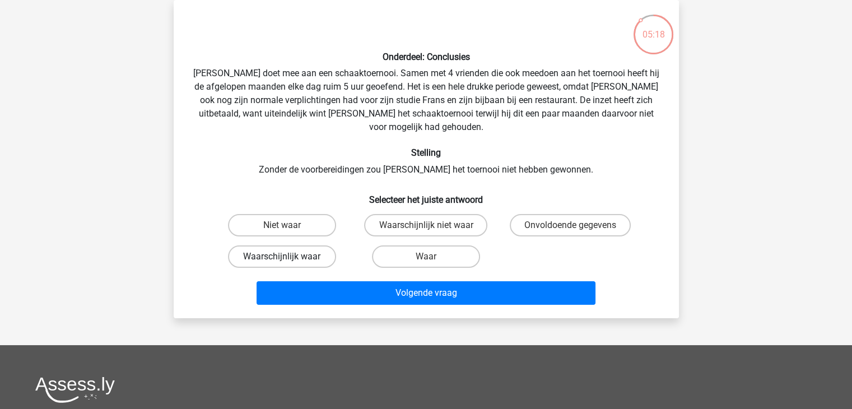
click at [287, 245] on label "Waarschijnlijk waar" at bounding box center [282, 256] width 108 height 22
click at [287, 256] on input "Waarschijnlijk waar" at bounding box center [285, 259] width 7 height 7
radio input "true"
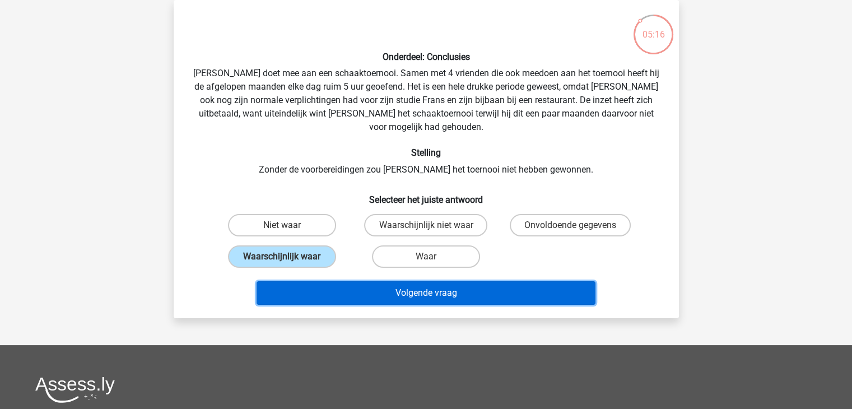
click at [384, 281] on button "Volgende vraag" at bounding box center [425, 293] width 339 height 24
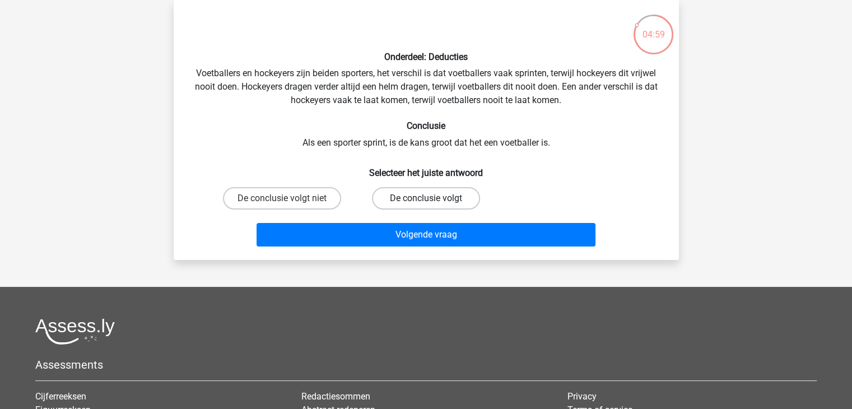
click at [397, 200] on label "De conclusie volgt" at bounding box center [426, 198] width 108 height 22
click at [426, 200] on input "De conclusie volgt" at bounding box center [429, 201] width 7 height 7
radio input "true"
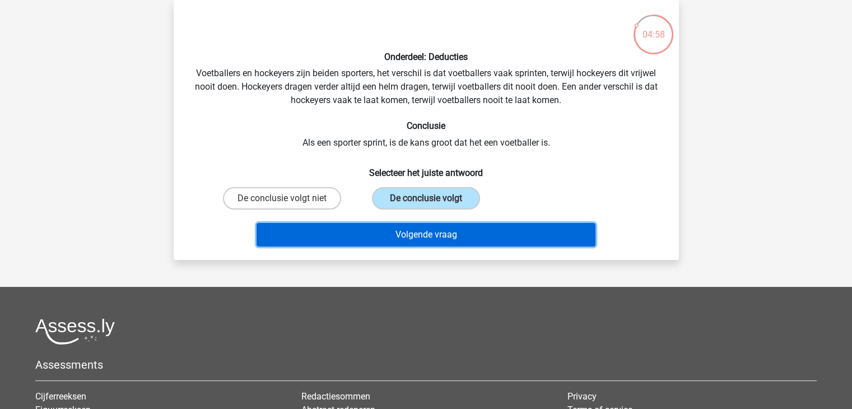
click at [400, 231] on button "Volgende vraag" at bounding box center [425, 235] width 339 height 24
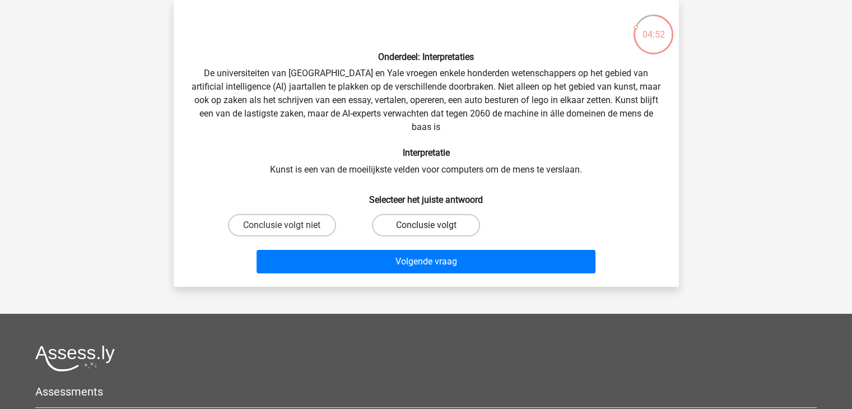
click at [403, 222] on label "Conclusie volgt" at bounding box center [426, 225] width 108 height 22
click at [426, 225] on input "Conclusie volgt" at bounding box center [429, 228] width 7 height 7
radio input "true"
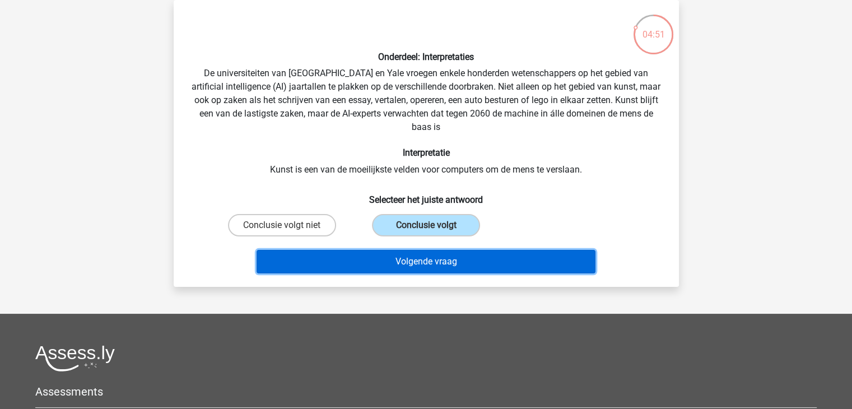
click at [407, 260] on button "Volgende vraag" at bounding box center [425, 262] width 339 height 24
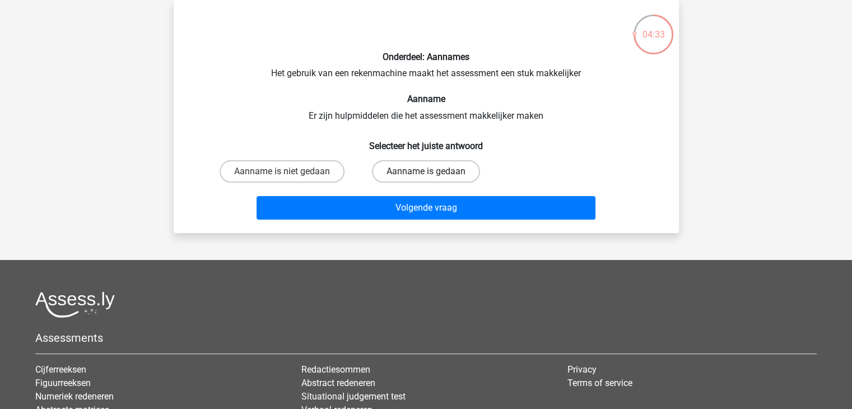
click at [395, 171] on label "Aanname is gedaan" at bounding box center [426, 171] width 108 height 22
click at [426, 171] on input "Aanname is gedaan" at bounding box center [429, 174] width 7 height 7
radio input "true"
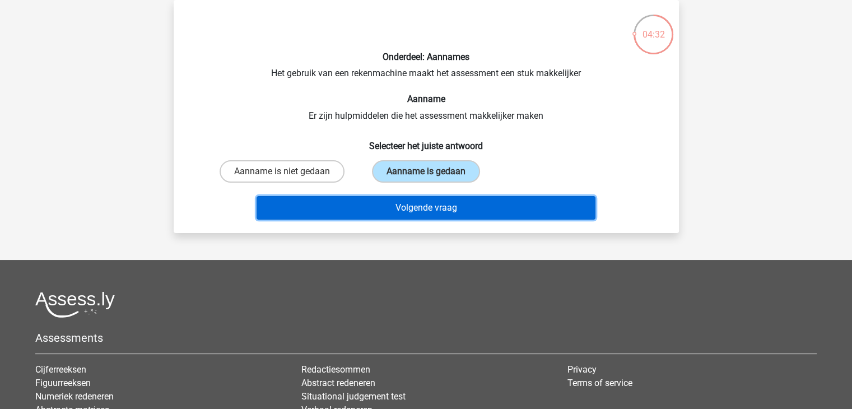
click at [404, 203] on button "Volgende vraag" at bounding box center [425, 208] width 339 height 24
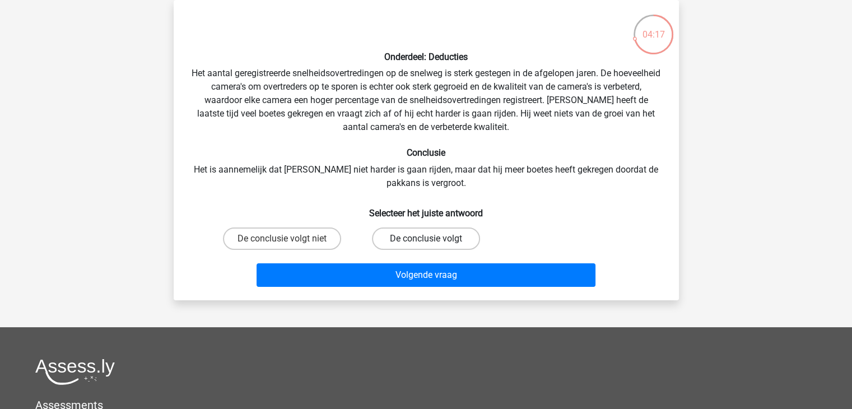
click at [401, 236] on label "De conclusie volgt" at bounding box center [426, 238] width 108 height 22
click at [426, 239] on input "De conclusie volgt" at bounding box center [429, 242] width 7 height 7
radio input "true"
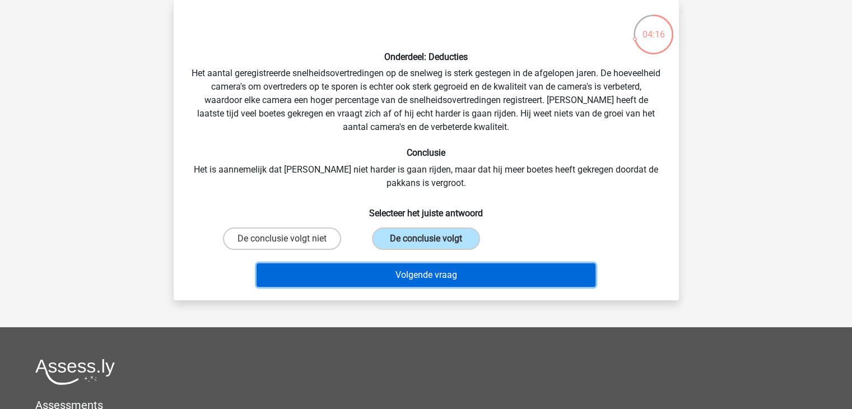
click at [413, 270] on button "Volgende vraag" at bounding box center [425, 275] width 339 height 24
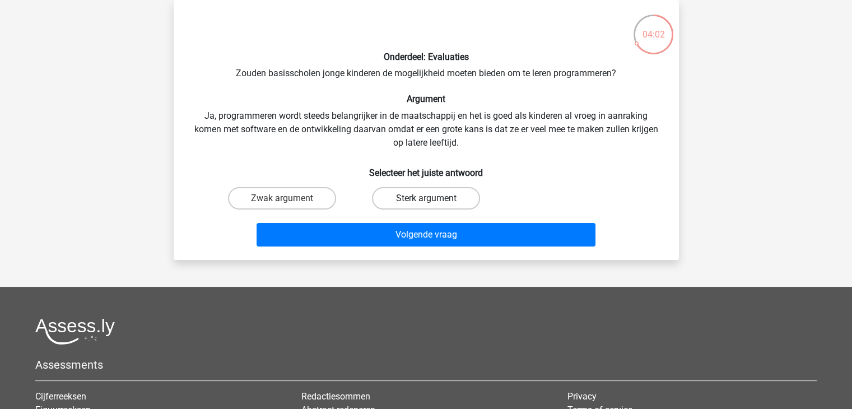
click at [405, 198] on label "Sterk argument" at bounding box center [426, 198] width 108 height 22
click at [426, 198] on input "Sterk argument" at bounding box center [429, 201] width 7 height 7
radio input "true"
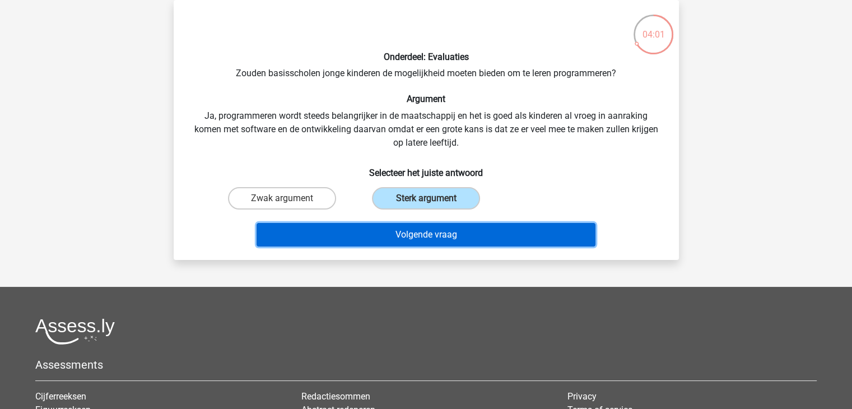
click at [408, 232] on button "Volgende vraag" at bounding box center [425, 235] width 339 height 24
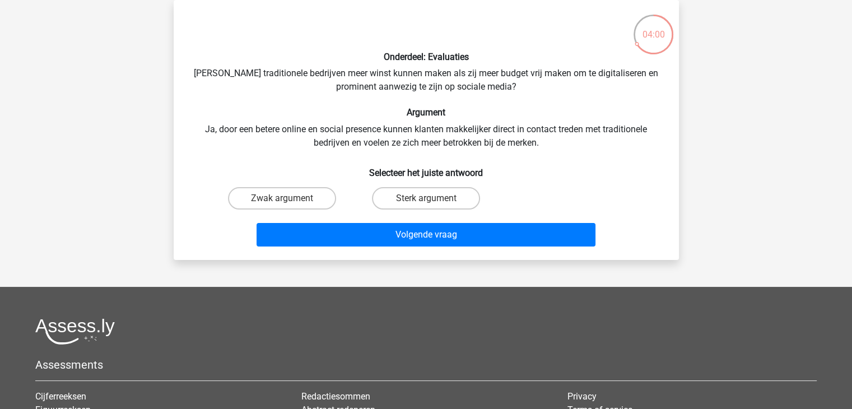
click at [408, 211] on div "Sterk argument" at bounding box center [426, 198] width 144 height 31
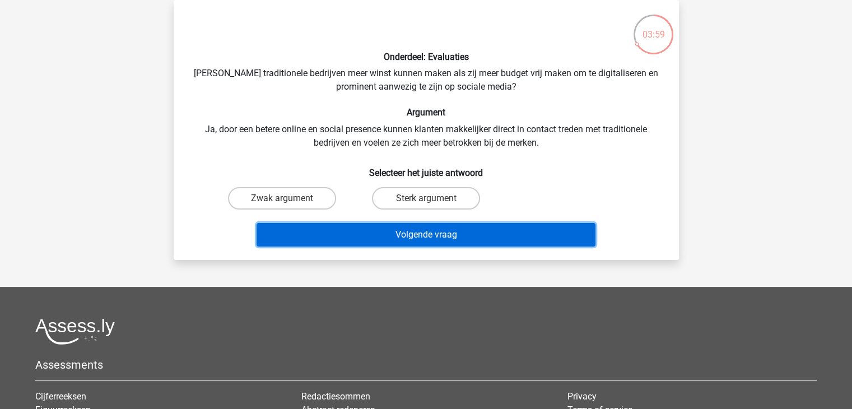
click at [408, 234] on button "Volgende vraag" at bounding box center [425, 235] width 339 height 24
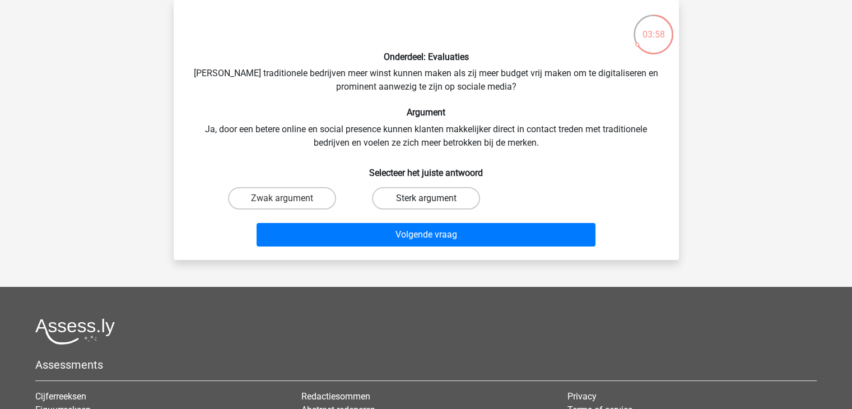
click at [407, 196] on label "Sterk argument" at bounding box center [426, 198] width 108 height 22
click at [426, 198] on input "Sterk argument" at bounding box center [429, 201] width 7 height 7
radio input "true"
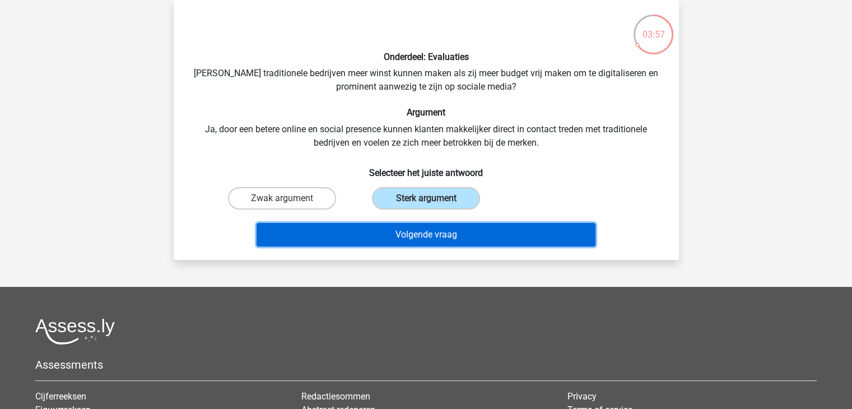
click at [410, 234] on button "Volgende vraag" at bounding box center [425, 235] width 339 height 24
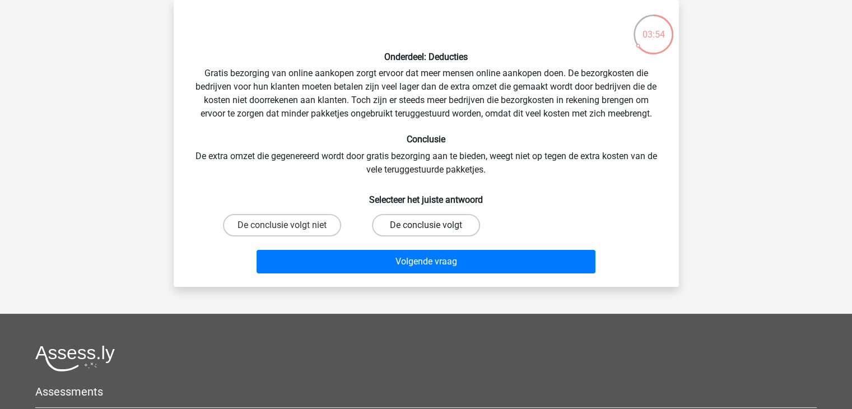
click at [407, 223] on label "De conclusie volgt" at bounding box center [426, 225] width 108 height 22
click at [426, 225] on input "De conclusie volgt" at bounding box center [429, 228] width 7 height 7
radio input "true"
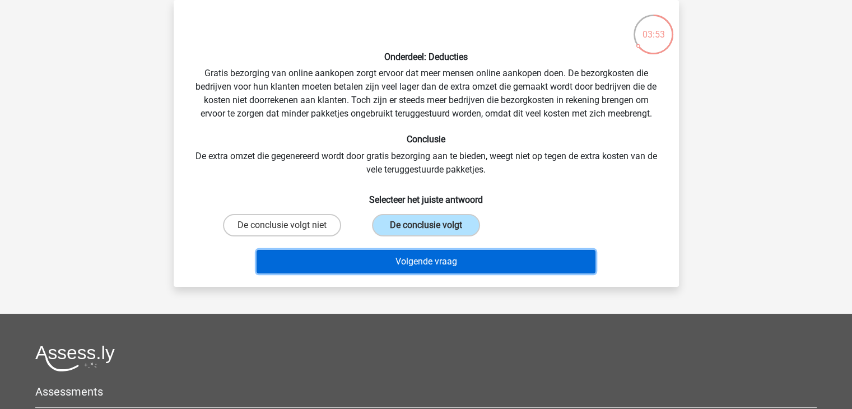
click at [406, 256] on button "Volgende vraag" at bounding box center [425, 262] width 339 height 24
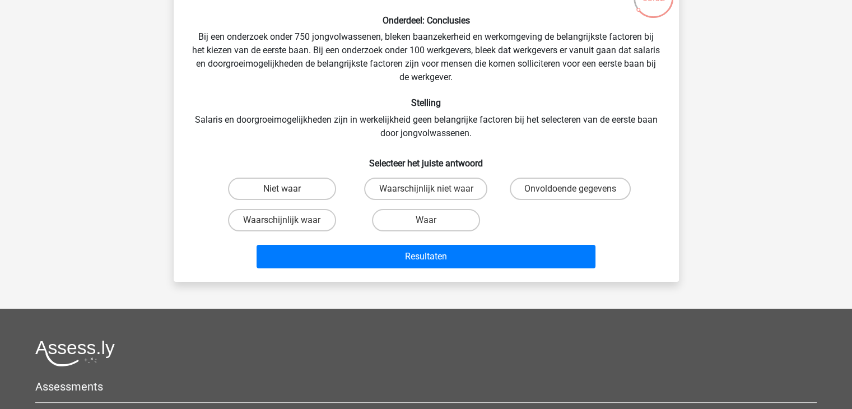
scroll to position [108, 0]
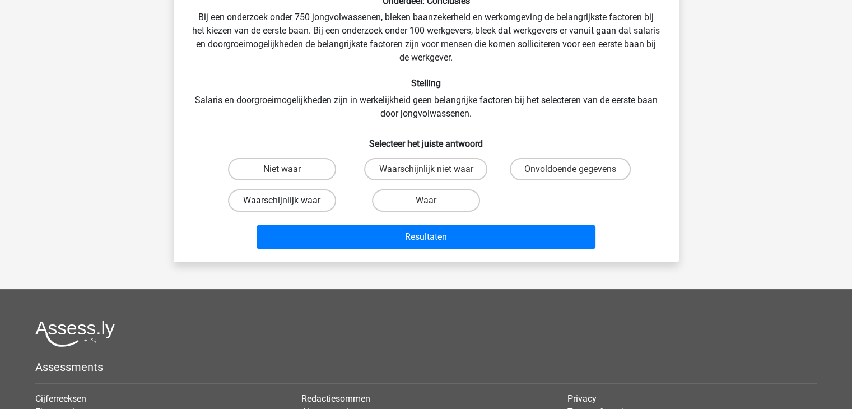
click at [315, 197] on label "Waarschijnlijk waar" at bounding box center [282, 200] width 108 height 22
click at [289, 200] on input "Waarschijnlijk waar" at bounding box center [285, 203] width 7 height 7
radio input "true"
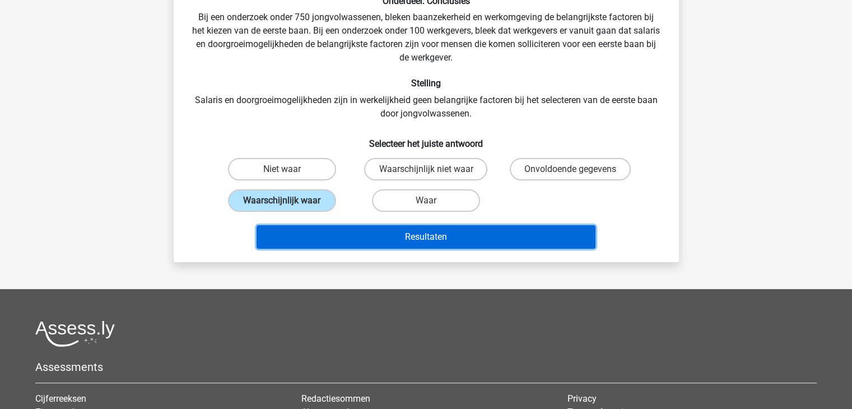
click at [405, 240] on button "Resultaten" at bounding box center [425, 237] width 339 height 24
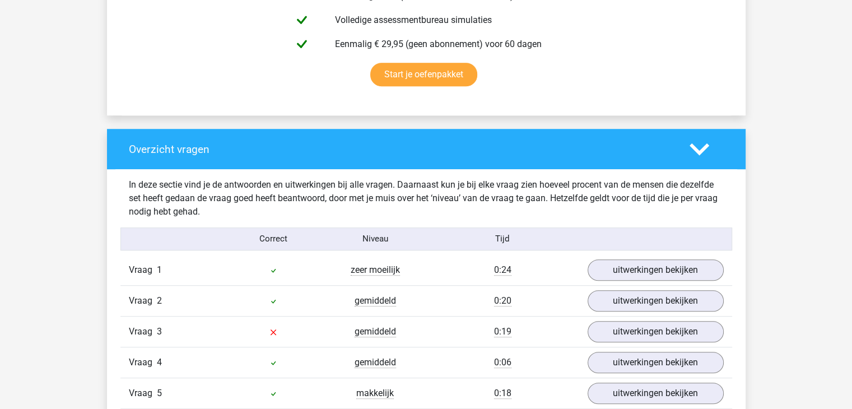
scroll to position [784, 0]
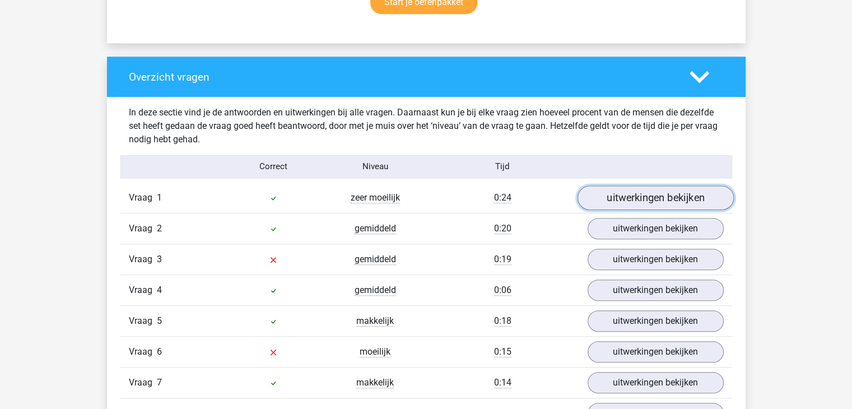
click at [607, 199] on link "uitwerkingen bekijken" at bounding box center [655, 197] width 156 height 25
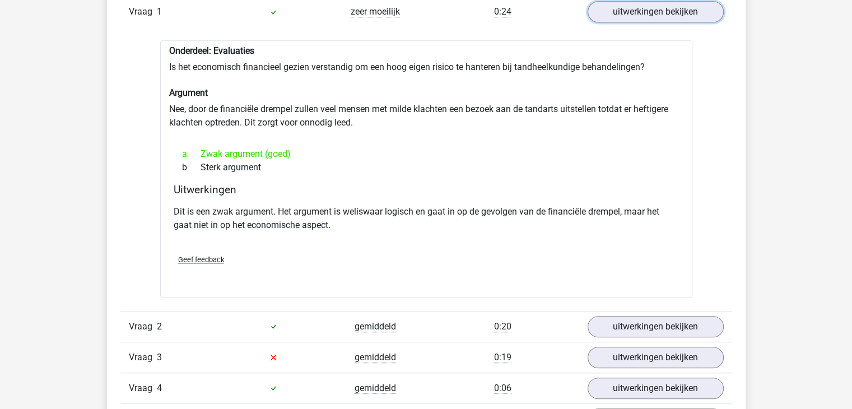
scroll to position [1064, 0]
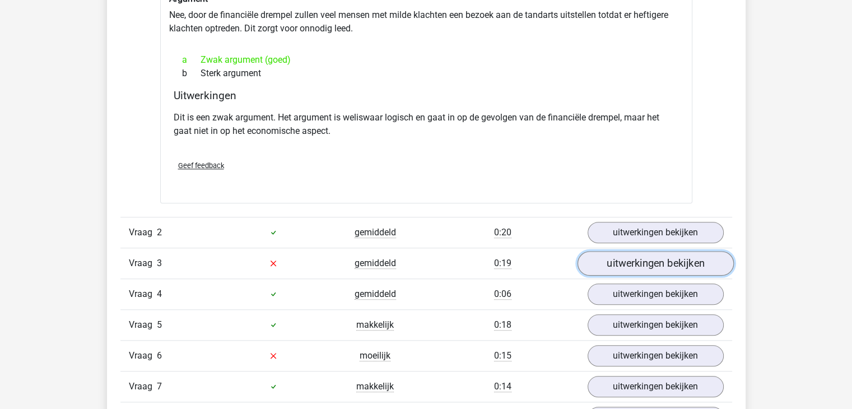
click at [621, 262] on link "uitwerkingen bekijken" at bounding box center [655, 263] width 156 height 25
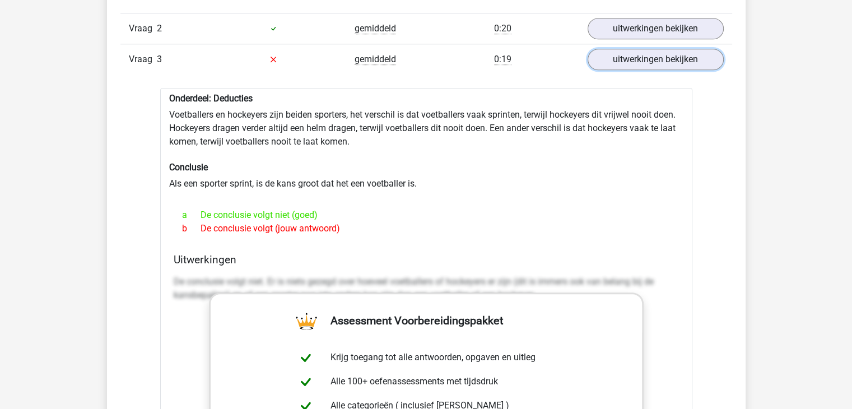
scroll to position [1288, 0]
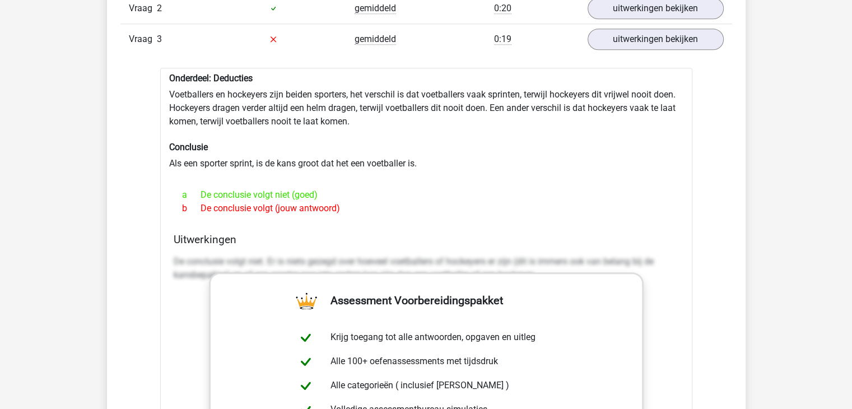
drag, startPoint x: 496, startPoint y: 334, endPoint x: 264, endPoint y: 296, distance: 234.8
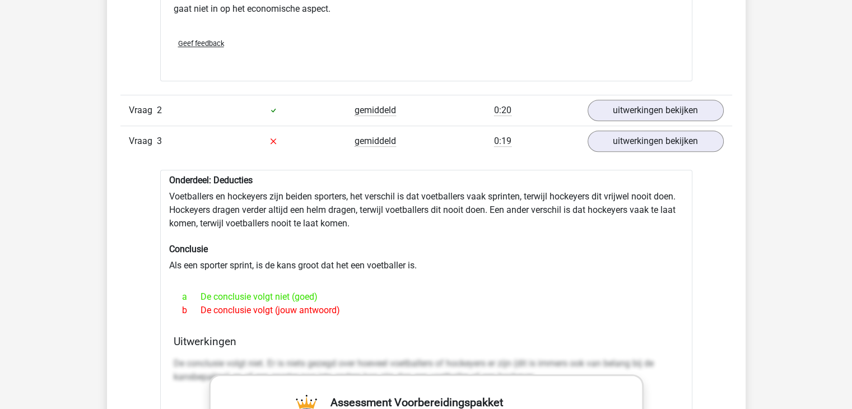
scroll to position [1176, 0]
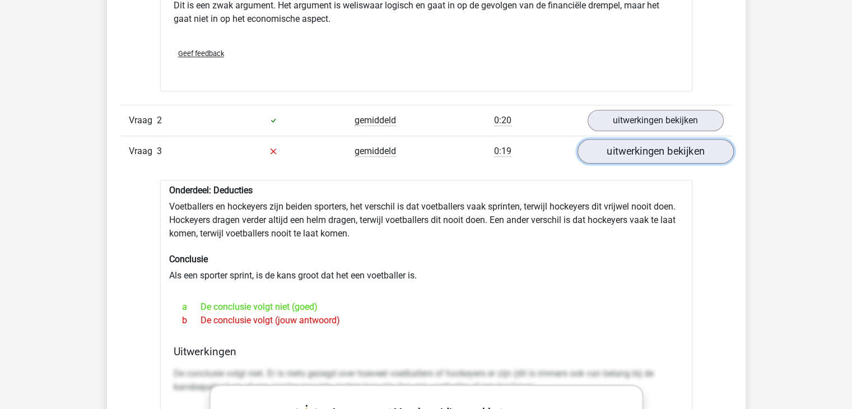
click at [610, 151] on link "uitwerkingen bekijken" at bounding box center [655, 151] width 156 height 25
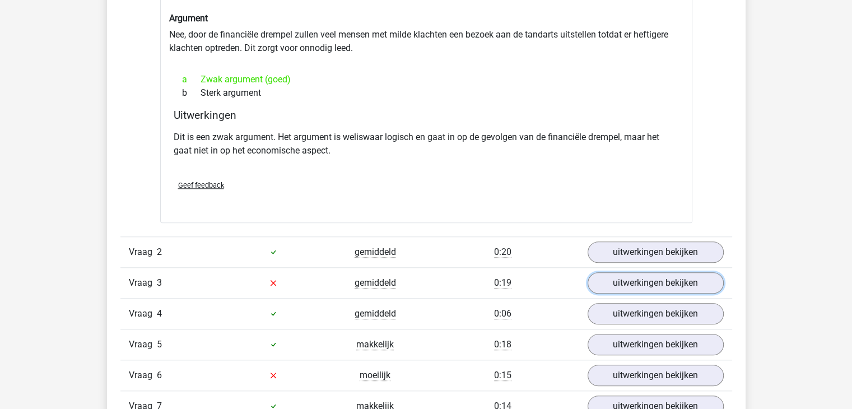
scroll to position [1064, 0]
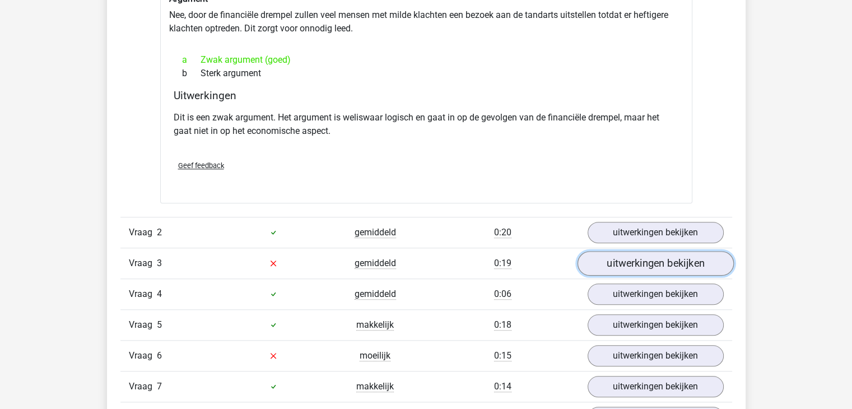
click at [601, 259] on link "uitwerkingen bekijken" at bounding box center [655, 263] width 156 height 25
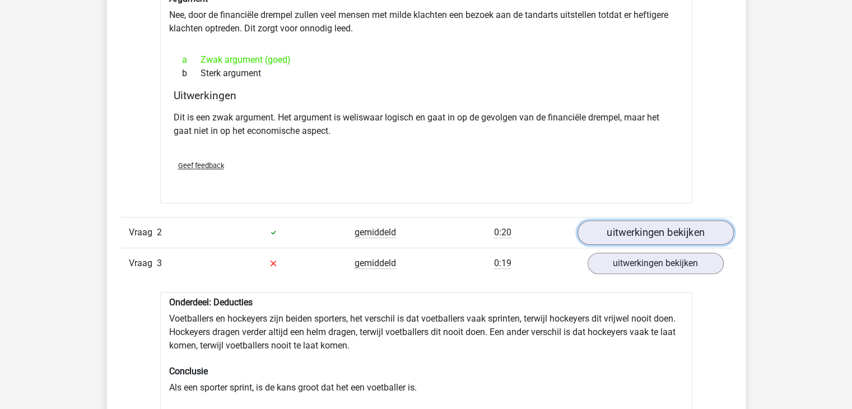
click at [634, 231] on link "uitwerkingen bekijken" at bounding box center [655, 232] width 156 height 25
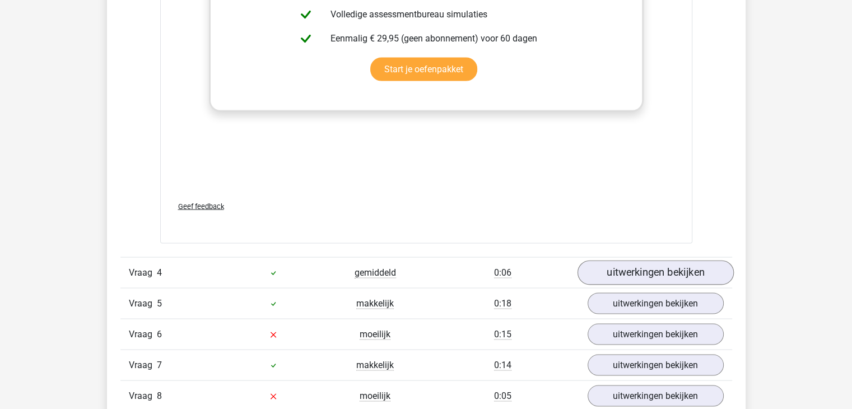
scroll to position [2072, 0]
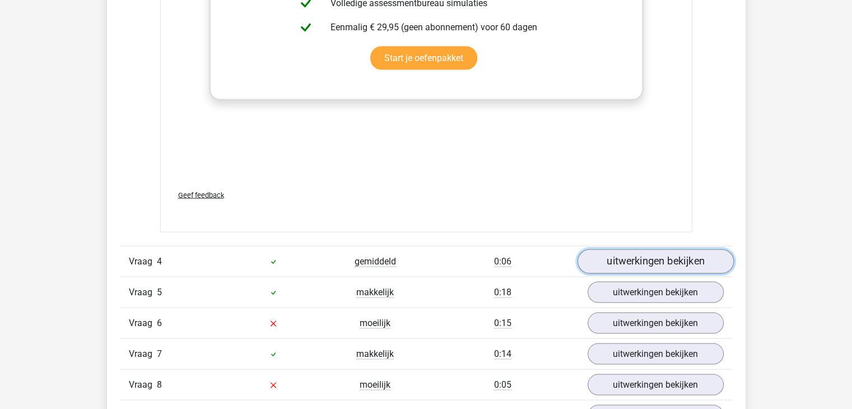
click at [631, 257] on link "uitwerkingen bekijken" at bounding box center [655, 261] width 156 height 25
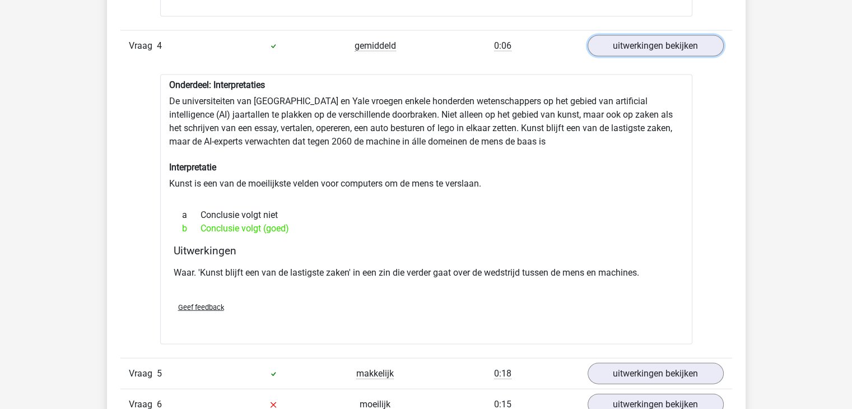
scroll to position [2408, 0]
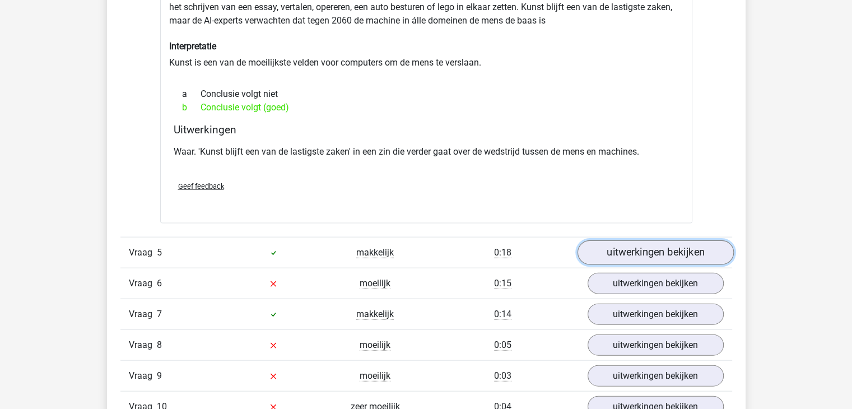
click at [622, 247] on link "uitwerkingen bekijken" at bounding box center [655, 252] width 156 height 25
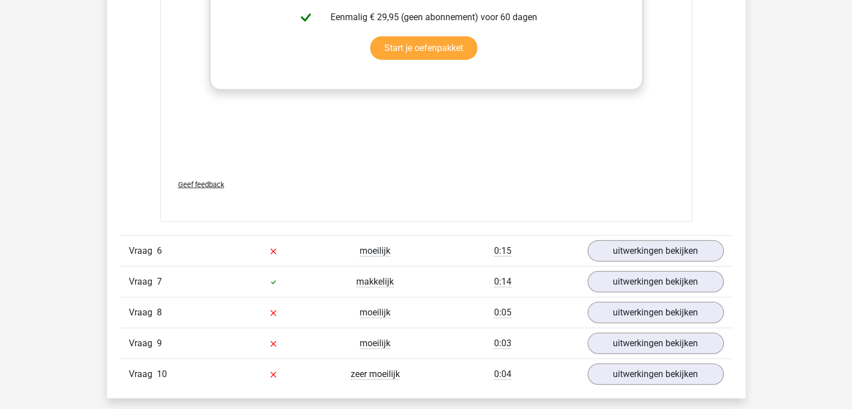
scroll to position [3024, 0]
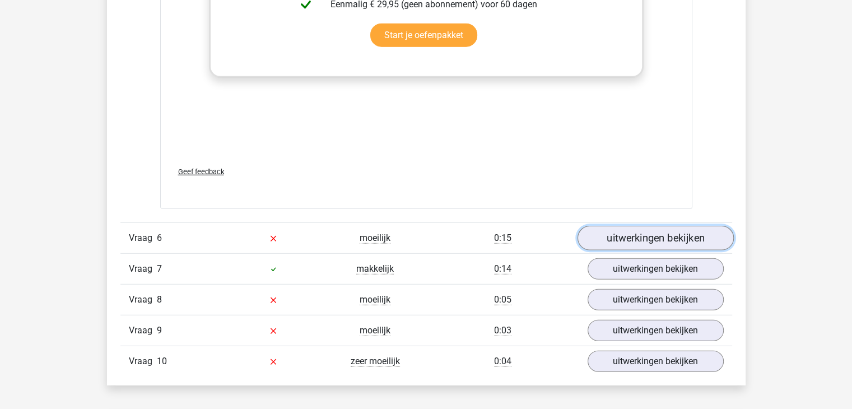
click at [634, 236] on link "uitwerkingen bekijken" at bounding box center [655, 238] width 156 height 25
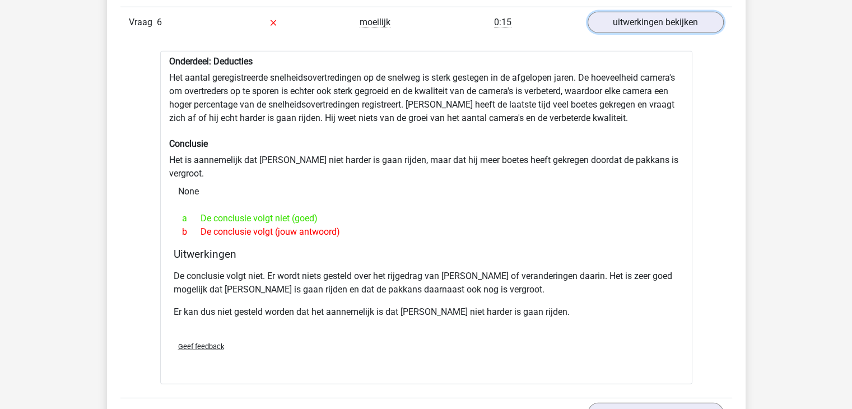
scroll to position [3360, 0]
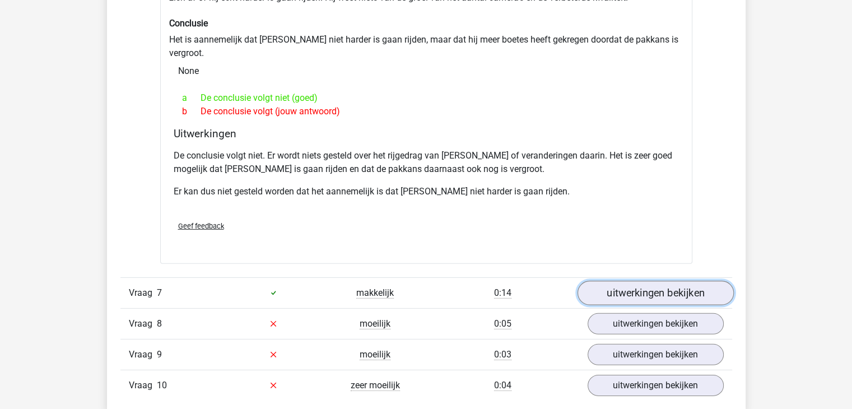
click at [618, 281] on link "uitwerkingen bekijken" at bounding box center [655, 293] width 156 height 25
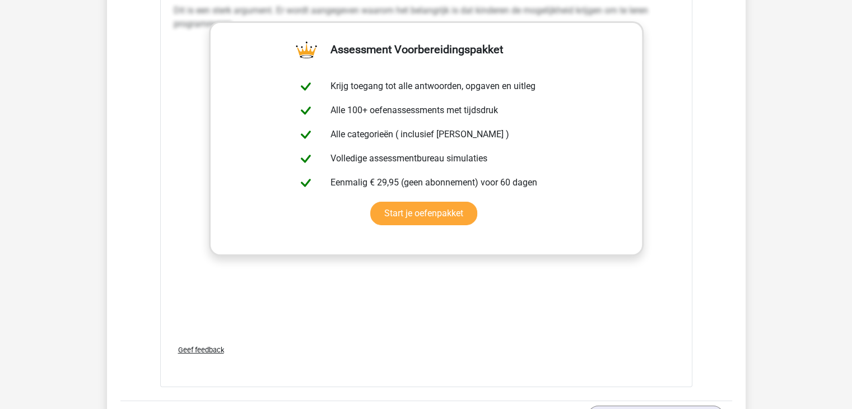
scroll to position [3920, 0]
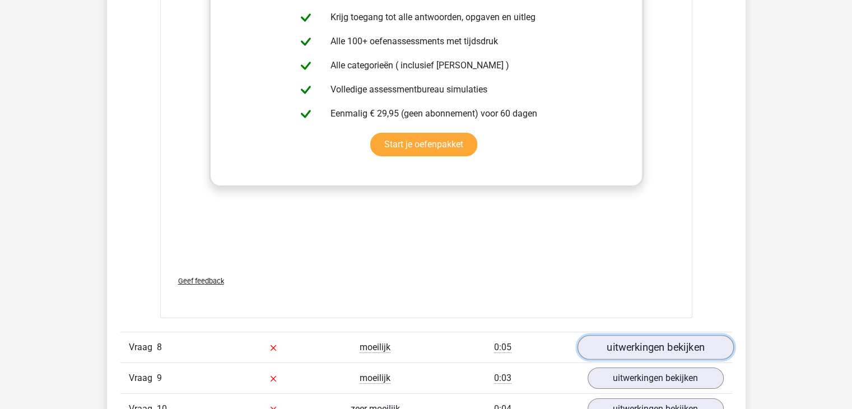
click at [618, 335] on link "uitwerkingen bekijken" at bounding box center [655, 347] width 156 height 25
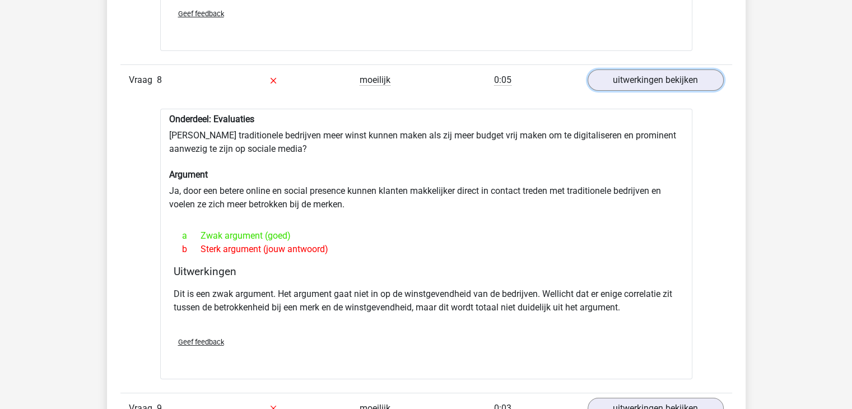
scroll to position [4200, 0]
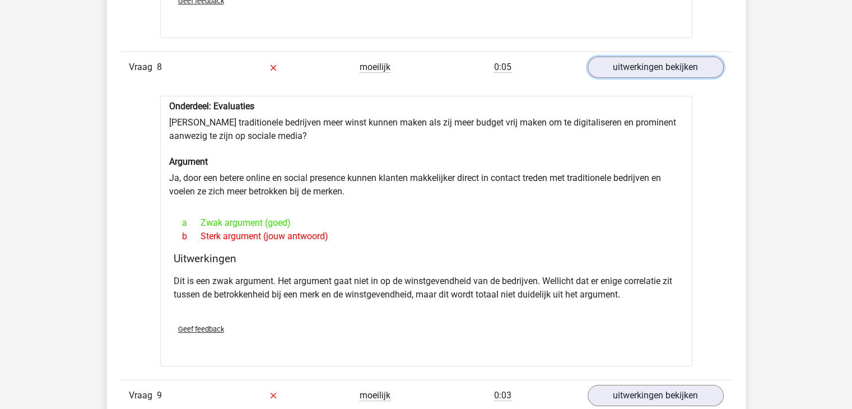
click at [587, 57] on link "uitwerkingen bekijken" at bounding box center [655, 67] width 136 height 21
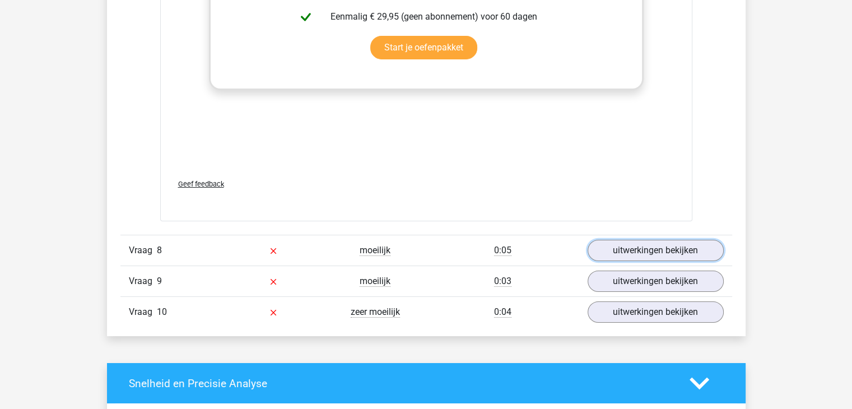
scroll to position [4032, 0]
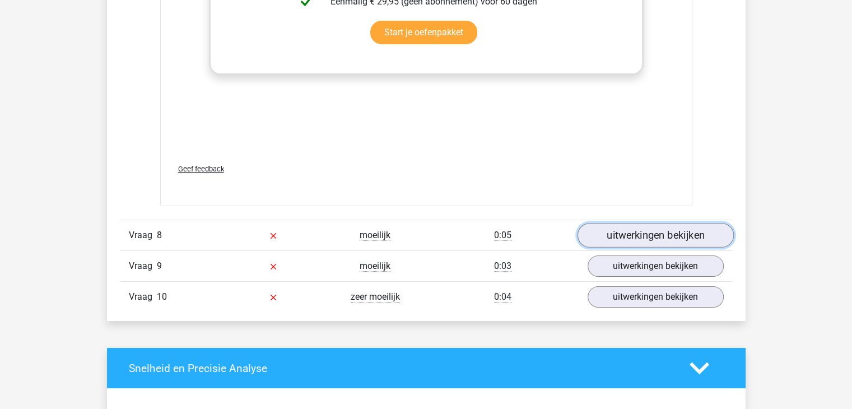
click at [600, 223] on link "uitwerkingen bekijken" at bounding box center [655, 235] width 156 height 25
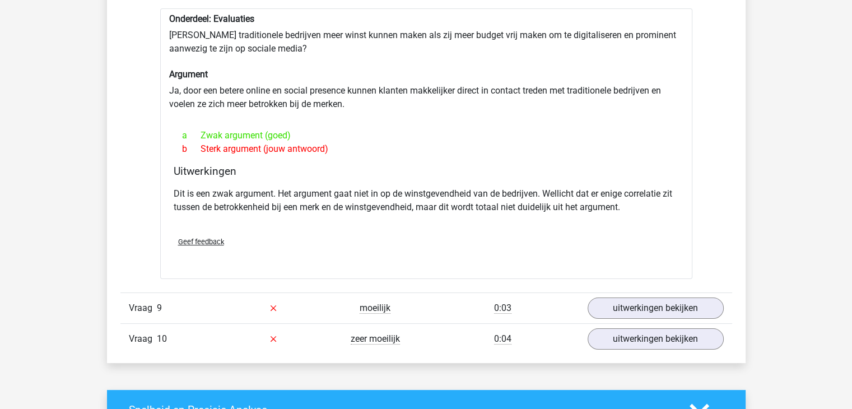
scroll to position [4312, 0]
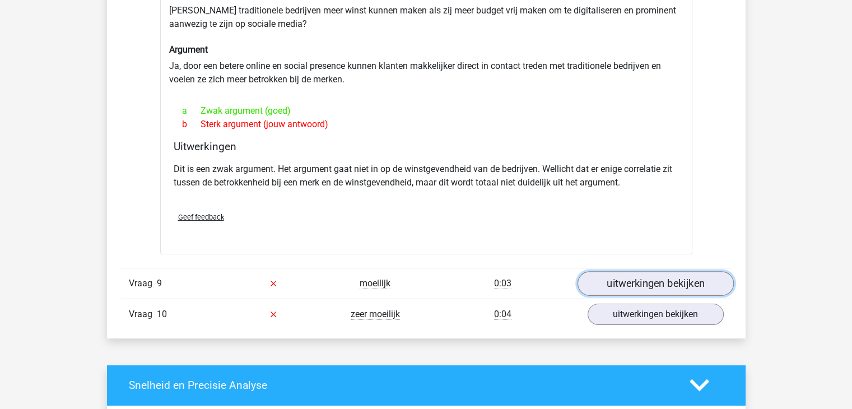
click at [639, 271] on link "uitwerkingen bekijken" at bounding box center [655, 283] width 156 height 25
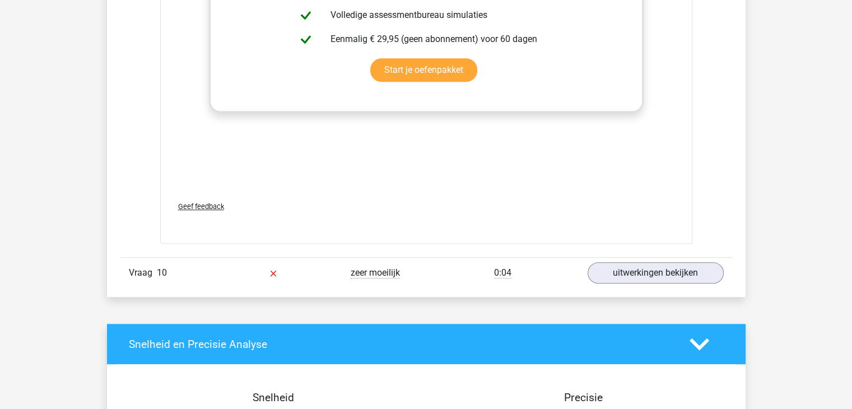
scroll to position [4984, 0]
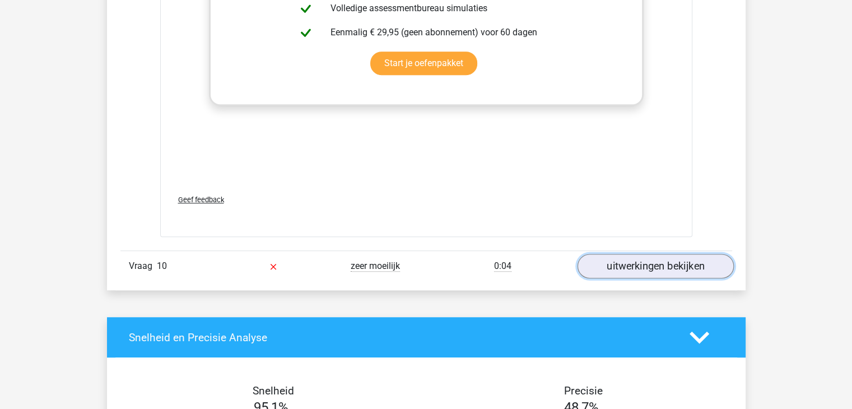
click at [625, 254] on link "uitwerkingen bekijken" at bounding box center [655, 266] width 156 height 25
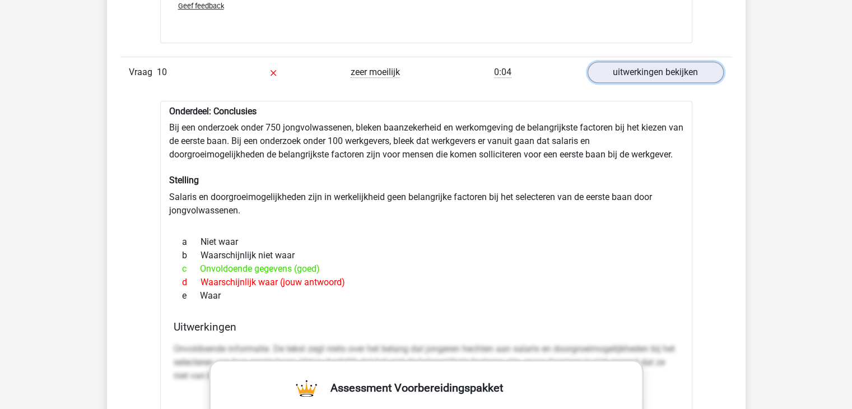
scroll to position [5152, 0]
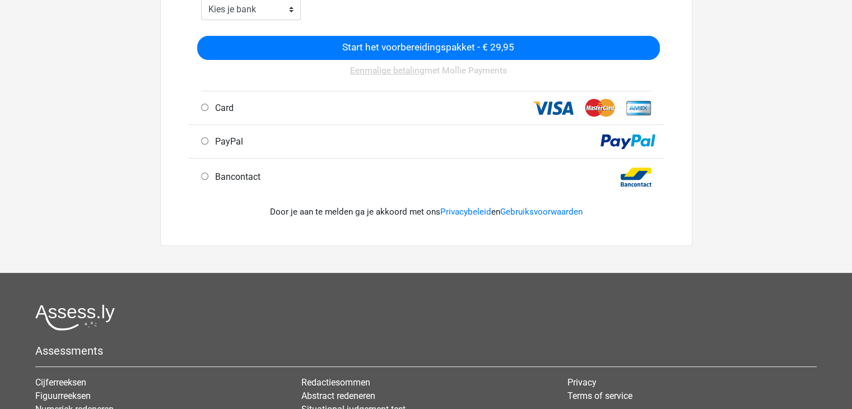
scroll to position [336, 0]
